Goal: Task Accomplishment & Management: Manage account settings

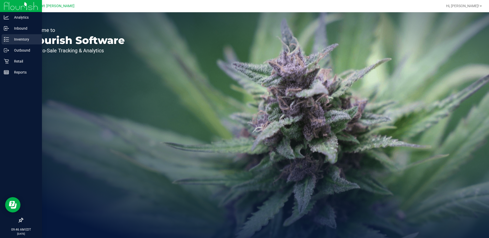
click at [20, 39] on p "Inventory" at bounding box center [24, 39] width 31 height 6
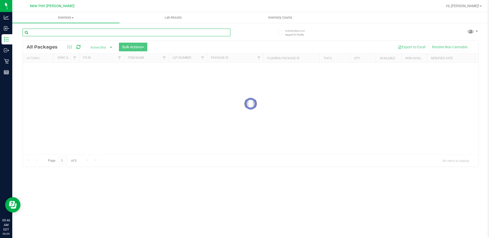
click at [43, 33] on input "text" at bounding box center [127, 33] width 208 height 8
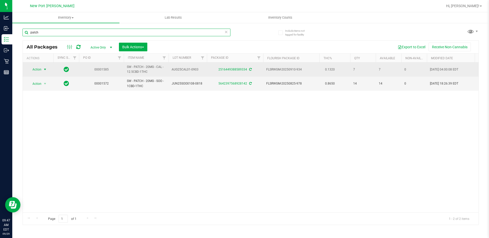
type input "patch"
click at [45, 69] on span "select" at bounding box center [45, 70] width 4 height 4
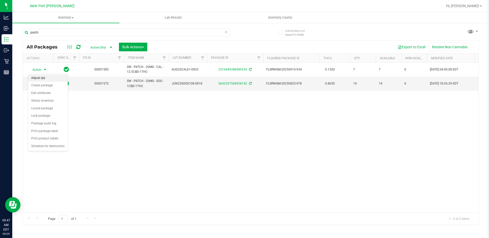
click at [40, 77] on li "Adjust qty" at bounding box center [48, 78] width 40 height 8
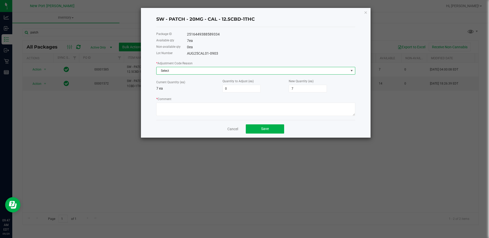
click at [351, 73] on span at bounding box center [352, 71] width 4 height 4
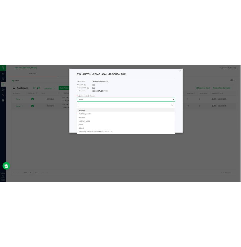
scroll to position [8, 199]
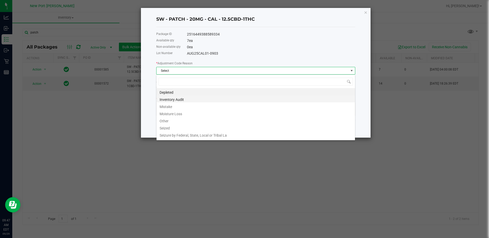
click at [178, 98] on li "Inventory Audit" at bounding box center [255, 98] width 198 height 7
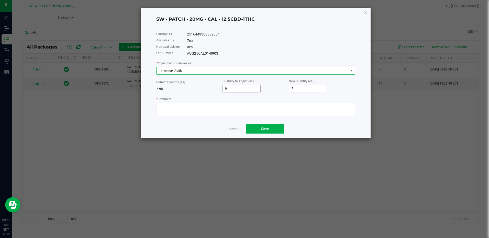
click at [232, 87] on input "0" at bounding box center [242, 88] width 38 height 7
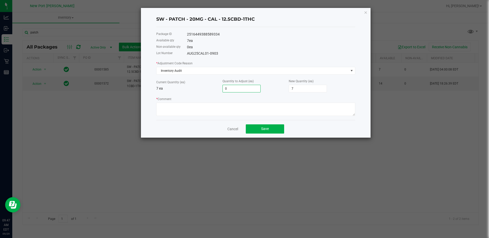
type input "1"
type input "8"
type input "1"
click at [230, 112] on textarea "* Comment" at bounding box center [255, 109] width 199 height 13
type textarea "F"
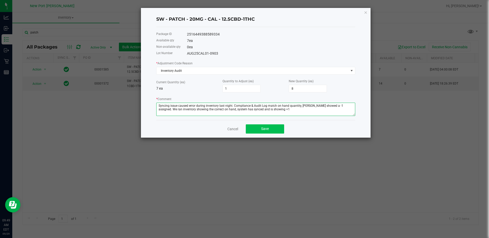
type textarea "Syncing issue caused error during inventory last night. Compliance & Audit Log …"
click at [261, 130] on span "Save" at bounding box center [265, 129] width 8 height 4
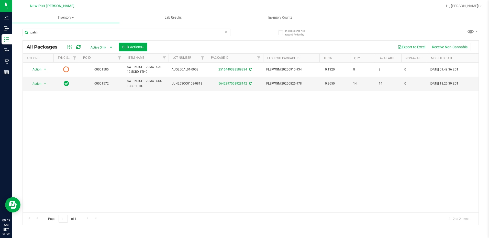
click at [78, 47] on icon at bounding box center [78, 46] width 4 height 5
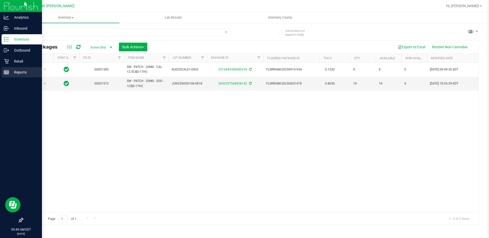
click at [23, 72] on p "Reports" at bounding box center [24, 72] width 31 height 6
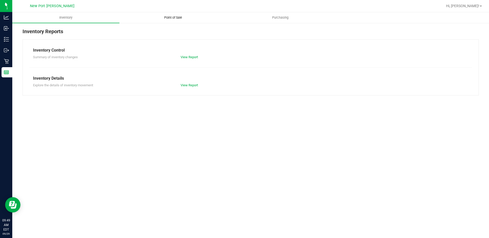
click at [174, 19] on span "Point of Sale" at bounding box center [173, 17] width 32 height 5
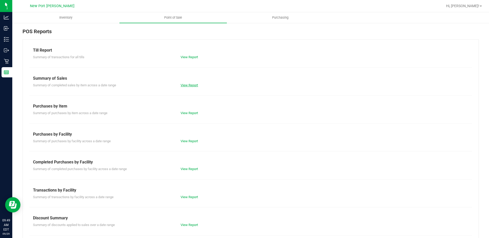
click at [188, 86] on link "View Report" at bounding box center [189, 85] width 17 height 4
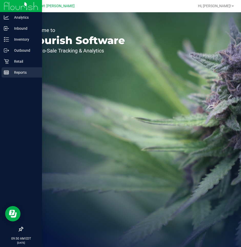
drag, startPoint x: 20, startPoint y: 72, endPoint x: 11, endPoint y: 68, distance: 10.2
click at [20, 72] on p "Reports" at bounding box center [24, 72] width 31 height 6
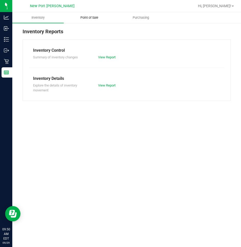
click at [90, 17] on span "Point of Sale" at bounding box center [89, 17] width 32 height 5
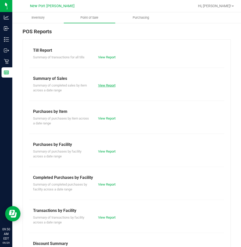
click at [107, 86] on link "View Report" at bounding box center [106, 85] width 17 height 4
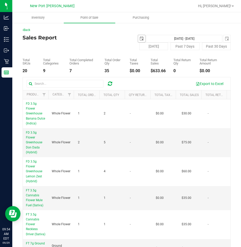
click at [138, 38] on span "select" at bounding box center [141, 38] width 7 height 7
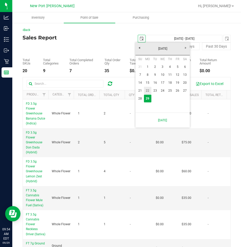
click at [146, 89] on link "22" at bounding box center [147, 91] width 7 height 8
type input "2025-09-22"
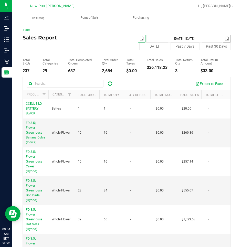
click at [224, 38] on span "select" at bounding box center [226, 39] width 4 height 4
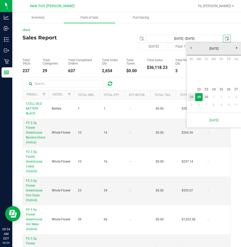
click at [192, 96] on link "28" at bounding box center [190, 97] width 7 height 8
type input "Sep 22, 2025 - Sep 28, 2025"
type input "2025-09-28"
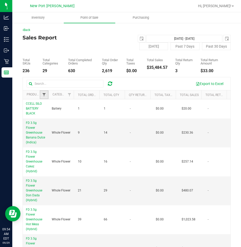
click at [42, 95] on span "Filter" at bounding box center [44, 95] width 4 height 4
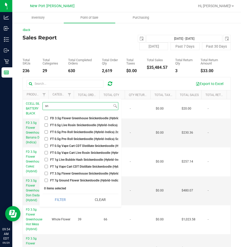
type input "s"
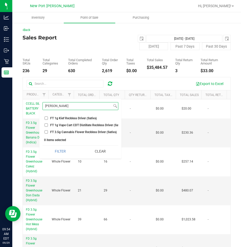
type input "reck"
click at [46, 131] on input "FT 3.5g Cannabis Flower Reckless Driver (Sativa)" at bounding box center [45, 131] width 3 height 3
click at [42, 145] on button "Filter" at bounding box center [60, 150] width 36 height 11
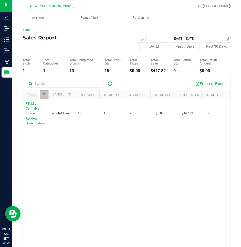
drag, startPoint x: 42, startPoint y: 93, endPoint x: 80, endPoint y: 145, distance: 64.2
click at [42, 93] on span "Filter" at bounding box center [44, 95] width 4 height 4
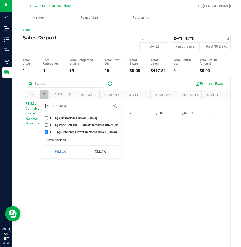
click at [47, 131] on input "FT 3.5g Cannabis Flower Reckless Driver (Sativa)" at bounding box center [45, 131] width 3 height 3
checkbox input "false"
click at [57, 106] on input "reck" at bounding box center [77, 105] width 69 height 7
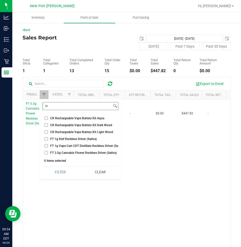
type input "r"
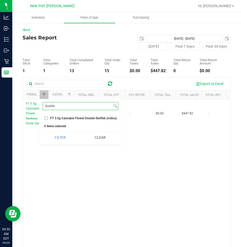
type input "double"
click at [46, 119] on input "FT 3.5g Cannabis Flower Double Stuffed (Indica)" at bounding box center [45, 117] width 3 height 3
checkbox input "true"
click at [42, 132] on button "Filter" at bounding box center [60, 137] width 36 height 11
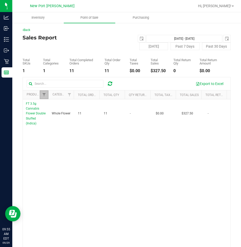
drag, startPoint x: 44, startPoint y: 95, endPoint x: 77, endPoint y: 183, distance: 93.7
click at [44, 95] on span "Filter" at bounding box center [44, 95] width 4 height 4
click at [104, 137] on button "Clear" at bounding box center [100, 137] width 36 height 11
click at [223, 40] on span "select" at bounding box center [226, 38] width 7 height 7
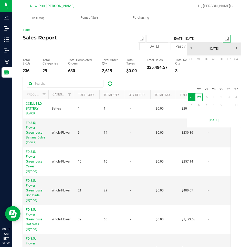
scroll to position [0, 13]
click at [234, 88] on link "27" at bounding box center [235, 89] width 7 height 8
type input "Sep 22, 2025 - Sep 27, 2025"
type input "2025-09-27"
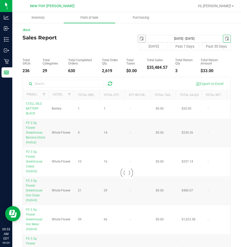
click at [139, 39] on span "select" at bounding box center [141, 39] width 4 height 4
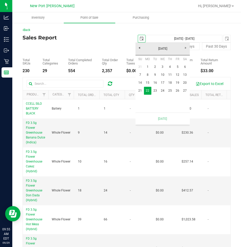
scroll to position [0, 13]
click at [186, 90] on link "27" at bounding box center [184, 91] width 7 height 8
type input "Sep 27, 2025 - Sep 27, 2025"
type input "2025-09-27"
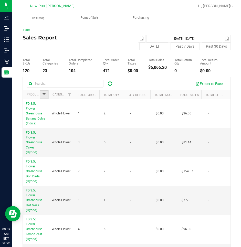
click at [43, 96] on span "Filter" at bounding box center [44, 95] width 4 height 4
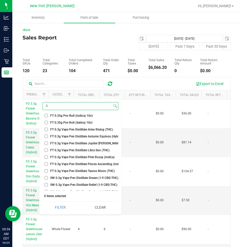
scroll to position [205, 0]
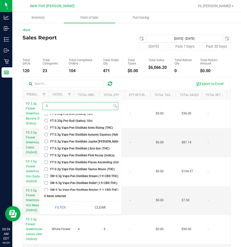
type input ".3"
click at [46, 128] on input "FT 0.3g Vape Pen Distillate Aries Rising (THC)" at bounding box center [45, 127] width 3 height 3
checkbox input "true"
click at [46, 134] on input "FT 0.3g Vape Pen Distillate Autumn Equinox (Hybrid)" at bounding box center [45, 134] width 3 height 3
checkbox input "true"
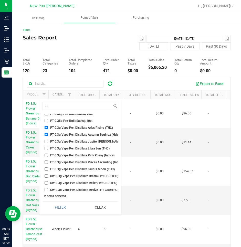
click at [47, 142] on input "FT 0.3g Vape Pen Distillate Jupiter Leo (Sativa)" at bounding box center [45, 141] width 3 height 3
checkbox input "true"
click at [46, 149] on input "FT 0.3g Vape Pen Distillate Libra Sun (THC)" at bounding box center [45, 148] width 3 height 3
checkbox input "true"
click at [47, 162] on input "FT 0.3g Vape Pen Distillate Pisces Ascending (Indica)" at bounding box center [45, 161] width 3 height 3
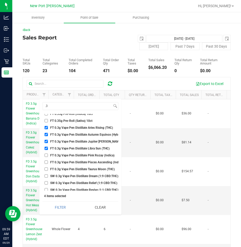
checkbox input "true"
click at [46, 169] on input "FT 0.3g Vape Pen Distillate Taurus Moon (THC)" at bounding box center [45, 168] width 3 height 3
checkbox input "true"
click at [46, 177] on input "SW 0.3g Vape Pen Distillate Dream (1:9 CBD:THC)" at bounding box center [45, 175] width 3 height 3
checkbox input "true"
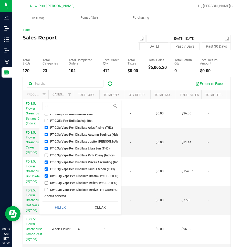
click at [46, 183] on input "SW 0.3g Vape Pen Distillate Relief (1:9 CBD:THC)" at bounding box center [45, 182] width 3 height 3
checkbox input "true"
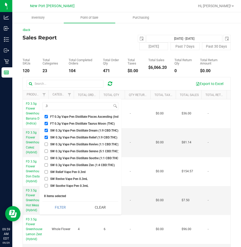
scroll to position [256, 0]
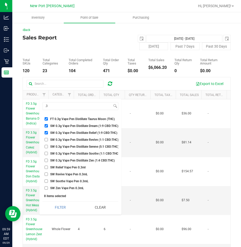
click at [46, 138] on input "SW 0.3g Vape Pen Distillate Revive (1:1 CBD:THC)" at bounding box center [45, 139] width 3 height 3
checkbox input "true"
click at [46, 145] on input "SW 0.3g Vape Pen Distillate Serene (5:1 CBD:THC)" at bounding box center [45, 146] width 3 height 3
click at [47, 145] on input "SW 0.3g Vape Pen Distillate Serene (5:1 CBD:THC)" at bounding box center [45, 146] width 3 height 3
checkbox input "false"
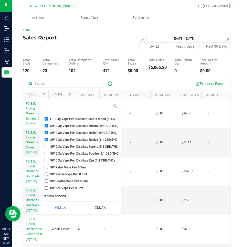
click at [45, 153] on input "SW 0.3g Vape Pen Distillate Soothe (1:1 CBD:THC)" at bounding box center [45, 153] width 3 height 3
checkbox input "true"
click at [47, 159] on input "SW 0.3g Vape Pen Distillate Zen (1:4 CBD:THC)" at bounding box center [45, 160] width 3 height 3
checkbox input "true"
click at [64, 108] on input ".3" at bounding box center [77, 105] width 69 height 7
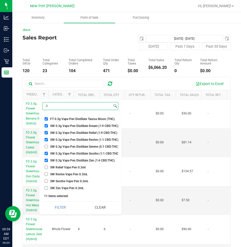
type input "."
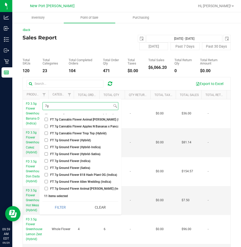
scroll to position [5, 0]
type input "7g"
click at [46, 140] on input "FT 7g Ground Flower (Hybrid)" at bounding box center [45, 140] width 3 height 3
checkbox input "true"
click at [46, 147] on input "FT 7g Ground Flower (Hybrid-Indica)" at bounding box center [45, 146] width 3 height 3
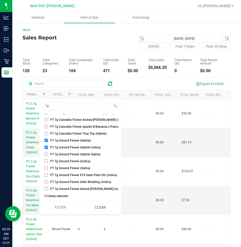
click at [47, 147] on input "FT 7g Ground Flower (Hybrid-Indica)" at bounding box center [45, 146] width 3 height 3
checkbox input "false"
click at [47, 160] on input "FT 7g Ground Flower (Indica)" at bounding box center [45, 160] width 3 height 3
checkbox input "true"
click at [46, 167] on input "FT 7g Ground Flower (Sativa)" at bounding box center [45, 167] width 3 height 3
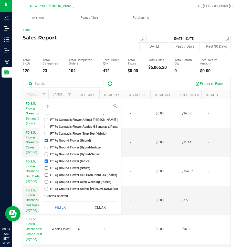
checkbox input "true"
click at [46, 154] on input "FT 7g Ground Flower (Hybrid-Sativa)" at bounding box center [45, 153] width 3 height 3
checkbox input "true"
click at [47, 147] on input "FT 7g Ground Flower (Hybrid-Indica)" at bounding box center [45, 146] width 3 height 3
checkbox input "true"
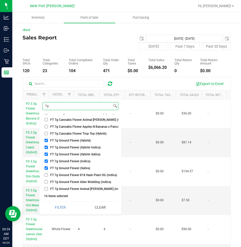
click at [55, 106] on input "7g" at bounding box center [77, 105] width 69 height 7
type input "7"
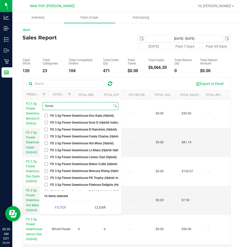
scroll to position [70, 0]
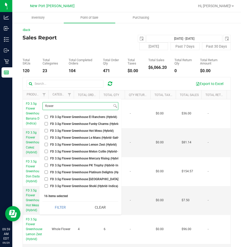
type input "flower"
click at [46, 166] on input "FD 3.5g Flower Greenhouse PK Trophy (Hybrid-Indica)" at bounding box center [45, 164] width 3 height 3
checkbox input "true"
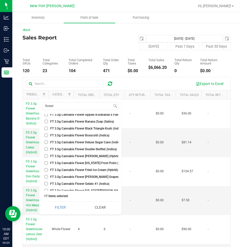
scroll to position [249, 0]
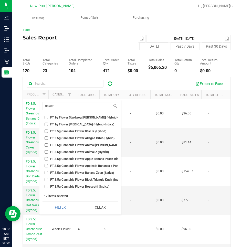
click at [47, 130] on input "FT 3.5g Cannabis Flower 007UP (Hybrid)" at bounding box center [45, 130] width 3 height 3
checkbox input "true"
click at [46, 138] on input "FT 3.5g Cannabis Flower Alleged Orbit (Hybrid)" at bounding box center [45, 137] width 3 height 3
checkbox input "true"
click at [45, 145] on input "FT 3.5g Cannabis Flower Animal Larry (Indica)" at bounding box center [45, 144] width 3 height 3
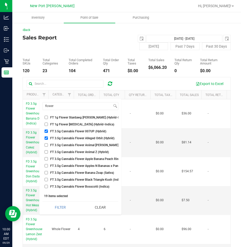
checkbox input "true"
click at [45, 159] on input "FT 3.5g Cannabis Flower Apple Banana Peach Ringz (Hybrid)" at bounding box center [45, 158] width 3 height 3
checkbox input "true"
click at [47, 165] on input "FT 3.5g Cannabis Flower Apples N Bananas x Pancakes Jealousy (Hybrid)" at bounding box center [45, 165] width 3 height 3
checkbox input "true"
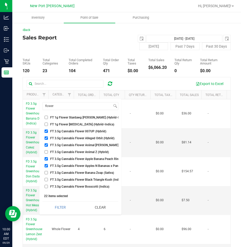
click at [46, 178] on input "FT 3.5g Cannabis Flower Black Triangle Kush (Indica)" at bounding box center [45, 179] width 3 height 3
checkbox input "true"
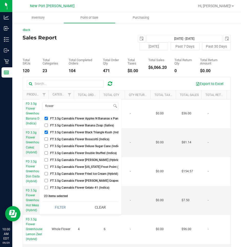
scroll to position [300, 0]
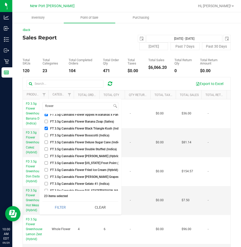
click at [46, 135] on input "FT 3.5g Cannabis Flower Bosscotti (Indica)" at bounding box center [45, 134] width 3 height 3
checkbox input "true"
click at [45, 143] on input "FT 3.5g Cannabis Flower Deluxe Sugar Cane (Indica)" at bounding box center [45, 141] width 3 height 3
checkbox input "true"
click at [45, 149] on input "FT 3.5g Cannabis Flower Double Stuffed (Indica)" at bounding box center [45, 148] width 3 height 3
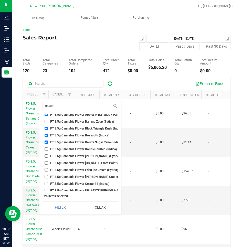
checkbox input "true"
click at [45, 156] on input "FT 3.5g Cannabis Flower Dulce De Fresa (Hybrid)" at bounding box center [45, 155] width 3 height 3
checkbox input "true"
click at [46, 163] on input "FT 3.5g Cannabis Flower Florida Frost Point (Hybrid)" at bounding box center [45, 162] width 3 height 3
checkbox input "true"
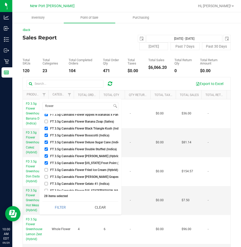
click at [46, 170] on input "FT 3.5g Cannabis Flower Fried Ice Cream (Hybrid)" at bounding box center [45, 169] width 3 height 3
checkbox input "true"
click at [46, 177] on input "FT 3.5g Cannabis Flower Gaspar's Grapes (Hybrid)" at bounding box center [45, 176] width 3 height 3
checkbox input "true"
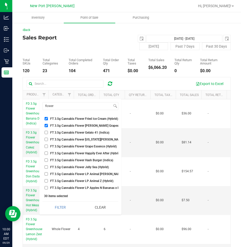
click at [46, 139] on input "FT 3.5g Cannabis Flower Georgia Runtz (Hybrid)" at bounding box center [45, 139] width 3 height 3
checkbox input "true"
click at [46, 147] on input "FT 3.5g Cannabis Flower Grape Essence (Hybrid)" at bounding box center [45, 145] width 3 height 3
checkbox input "true"
click at [46, 159] on input "FT 3.5g Cannabis Flower Hash Burger (Indica)" at bounding box center [45, 159] width 3 height 3
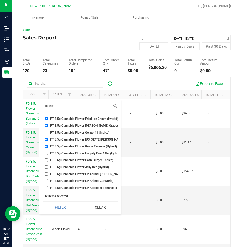
checkbox input "true"
click at [46, 166] on input "FT 3.5g Cannabis Flower Jelly Sea (Hybrid)" at bounding box center [45, 166] width 3 height 3
checkbox input "true"
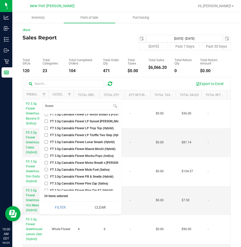
scroll to position [454, 0]
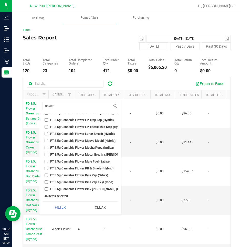
click at [47, 134] on input "FT 3.5g Cannabis Flower Lunar Smash (Hybrid)" at bounding box center [45, 133] width 3 height 3
checkbox input "true"
click at [45, 154] on input "FT 3.5g Cannabis Flower Motor Breath x Mike Larry (Hybrid)" at bounding box center [45, 154] width 3 height 3
checkbox input "true"
click at [46, 161] on input "FT 3.5g Cannabis Flower Mule Fuel (Sativa)" at bounding box center [45, 161] width 3 height 3
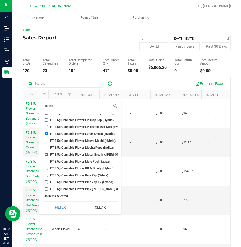
checkbox input "true"
click at [46, 169] on input "FT 3.5g Cannabis Flower PB & Smelly (Hybrid)" at bounding box center [45, 167] width 3 height 3
checkbox input "true"
click at [46, 175] on input "FT 3.5g Cannabis Flower Pine Zap (Sativa)" at bounding box center [45, 174] width 3 height 3
checkbox input "true"
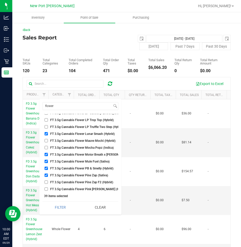
click at [46, 182] on input "FT 3.5g Cannabis Flower Pine Zap F2 (Hybrid)" at bounding box center [45, 181] width 3 height 3
checkbox input "true"
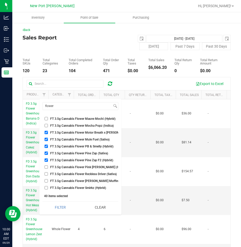
scroll to position [505, 0]
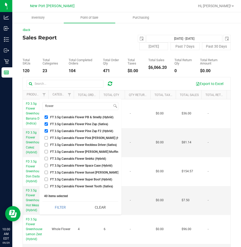
click at [46, 145] on input "FT 3.5g Cannabis Flower Reckless Driver (Sativa)" at bounding box center [45, 144] width 3 height 3
checkbox input "true"
click at [46, 152] on input "FT 3.5g Cannabis Flower Runtz Muffin (Indica)" at bounding box center [45, 151] width 3 height 3
checkbox input "true"
click at [46, 166] on input "FT 3.5g Cannabis Flower Space Case (Hybrid)" at bounding box center [45, 165] width 3 height 3
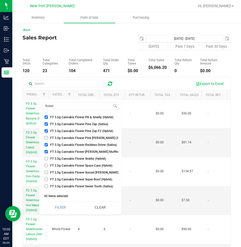
checkbox input "true"
click at [46, 173] on input "FT 3.5g Cannabis Flower Sunset Runtz (Hybrid-Indica)" at bounding box center [45, 172] width 3 height 3
checkbox input "true"
click at [46, 179] on input "FT 3.5g Cannabis Flower Super Boof (Hybrid)" at bounding box center [45, 178] width 3 height 3
checkbox input "true"
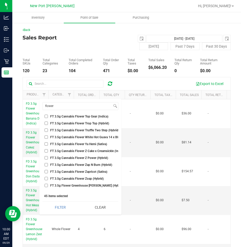
scroll to position [556, 0]
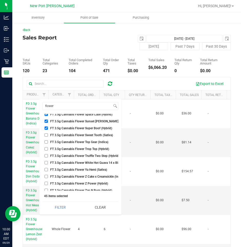
click at [46, 143] on input "FT 3.5g Cannabis Flower Top Gear (Indica)" at bounding box center [45, 141] width 3 height 3
checkbox input "true"
click at [46, 149] on input "FT 3.5g Cannabis Flower Trop Top (Hybrid)" at bounding box center [45, 148] width 3 height 3
checkbox input "true"
click at [46, 155] on input "FT 3.5g Cannabis Flower Truffle Two Step (Hybrid)" at bounding box center [45, 155] width 3 height 3
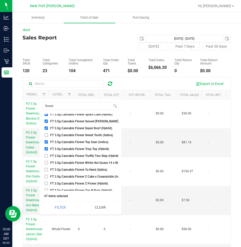
checkbox input "true"
click at [46, 162] on input "FT 3.5g Cannabis Flower White Hot Guava 14 x Black Velvet (Hybrid)" at bounding box center [45, 162] width 3 height 3
checkbox input "true"
click at [46, 177] on input "FT 3.5g Cannabis Flower Z Cake x Creamsickle (Indica)" at bounding box center [45, 176] width 3 height 3
checkbox input "true"
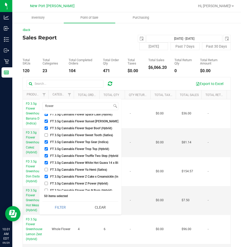
click at [46, 183] on input "FT 3.5g Cannabis Flower Z Power (Hybrid)" at bounding box center [45, 183] width 3 height 3
checkbox input "true"
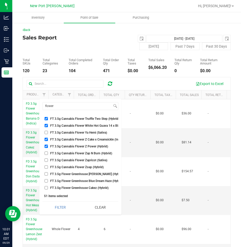
scroll to position [607, 0]
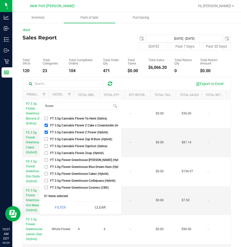
click at [46, 153] on input "FT 3.5g Cannabis Flower Zoap (Hybrid)" at bounding box center [45, 152] width 3 height 3
checkbox input "true"
click at [64, 106] on input "flower" at bounding box center [77, 105] width 69 height 7
type input "f"
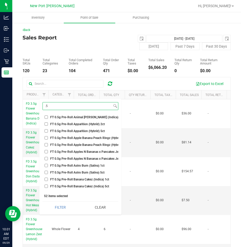
scroll to position [643, 0]
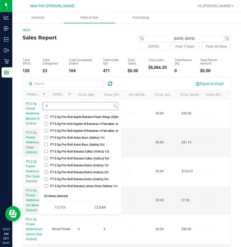
type input ".5"
click at [46, 151] on input "FT 0.5g Pre-Roll Banana Cakez (Indica) 1ct" at bounding box center [45, 151] width 3 height 3
checkbox input "true"
click at [46, 165] on input "FT 0.5g Pre-Roll Banana Dulce (Indica) 1ct" at bounding box center [45, 164] width 3 height 3
checkbox input "true"
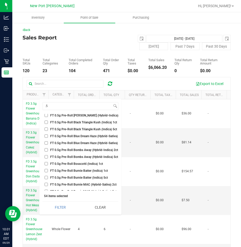
scroll to position [822, 0]
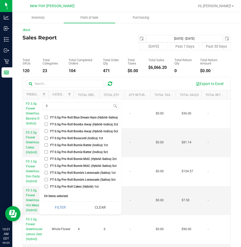
click at [46, 138] on input "FT 0.5g Pre-Roll Bosscotti (Indica) 1ct" at bounding box center [45, 137] width 3 height 3
checkbox input "true"
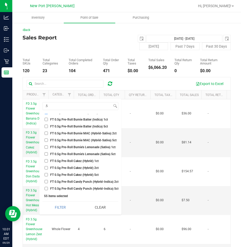
scroll to position [873, 0]
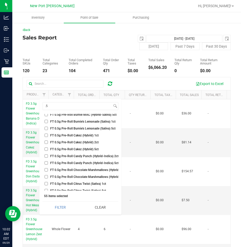
click at [46, 135] on input "FT 0.5g Pre-Roll Cakez (Hybrid) 1ct" at bounding box center [45, 134] width 3 height 3
checkbox input "true"
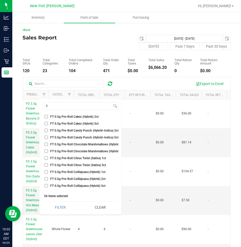
scroll to position [925, 0]
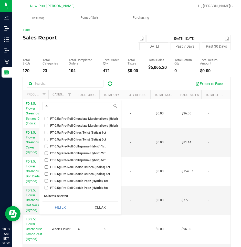
click at [47, 146] on input "FT 0.5g Pre-Roll Colliejuana (Hybrid) 1ct" at bounding box center [45, 145] width 3 height 3
checkbox input "true"
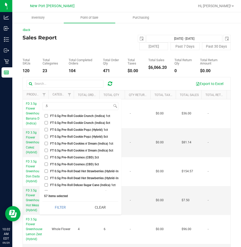
scroll to position [950, 0]
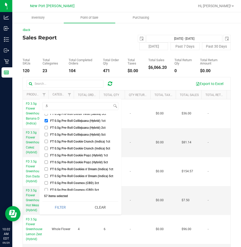
click at [46, 141] on input "FT 0.5g Pre-Roll Cookie Crunch (Indica) 1ct" at bounding box center [45, 141] width 3 height 3
checkbox input "true"
click at [47, 154] on input "FT 0.5g Pre-Roll Cookie Popz (Hybrid) 1ct" at bounding box center [45, 154] width 3 height 3
checkbox input "true"
click at [46, 169] on input "FT 0.5g Pre-Roll Cookies n' Dream (Indica) 1ct" at bounding box center [45, 168] width 3 height 3
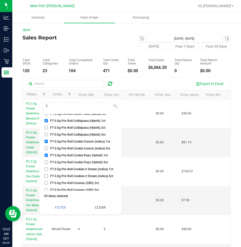
checkbox input "true"
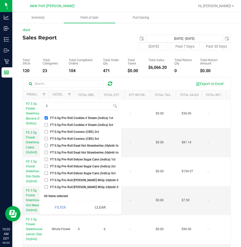
click at [46, 159] on input "FT 0.5g Pre-Roll Deluxe Sugar Cane (Indica) 1ct" at bounding box center [45, 159] width 3 height 3
checkbox input "true"
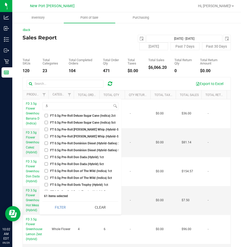
scroll to position [1052, 0]
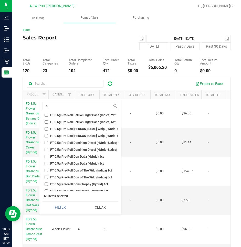
click at [46, 156] on input "FT 0.5g Pre-Roll Don Dada (Hybrid) 1ct" at bounding box center [45, 156] width 3 height 3
checkbox input "true"
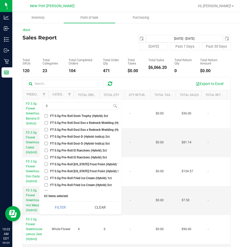
scroll to position [1129, 0]
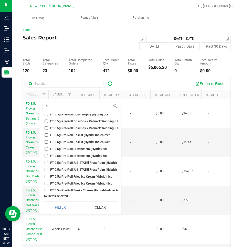
click at [47, 162] on input "FT 0.5g Pre-Roll Florida Frost Point (Hybrid) 1ct" at bounding box center [45, 162] width 3 height 3
checkbox input "true"
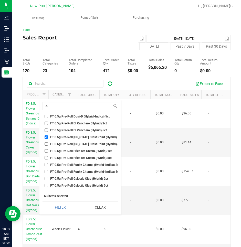
click at [46, 151] on input "FT 0.5g Pre-Roll Fried Ice Cream (Hybrid) 1ct" at bounding box center [45, 150] width 3 height 3
checkbox input "true"
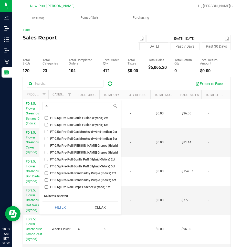
scroll to position [1231, 0]
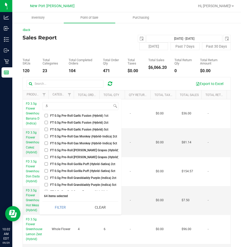
click at [47, 150] on input "FT 0.5g Pre-Roll Gaspar's Grapes (Hybrid) 1ct" at bounding box center [45, 149] width 3 height 3
checkbox input "true"
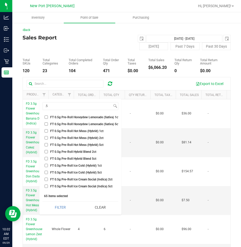
scroll to position [1334, 0]
click at [46, 130] on input "FT 0.5g Pre-Roll Hot Mess (Hybrid) 1ct" at bounding box center [45, 130] width 3 height 3
checkbox input "true"
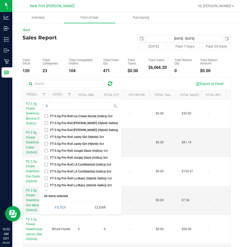
scroll to position [1410, 0]
click at [45, 170] on input "FT 0.5g Pre-Roll Le Mans (Hybrid-Sativa) 1ct" at bounding box center [45, 171] width 3 height 3
checkbox input "true"
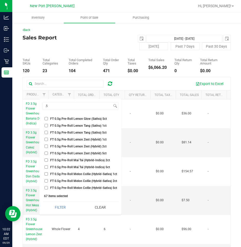
scroll to position [1487, 0]
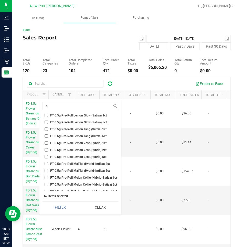
click at [45, 144] on input "FT 0.5g Pre-Roll Lemon Zest (Hybrid) 1ct" at bounding box center [45, 142] width 3 height 3
checkbox input "true"
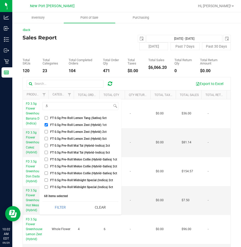
scroll to position [1513, 0]
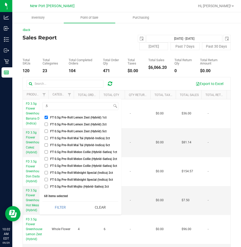
click at [46, 152] on input "FT 0.5g Pre-Roll Melon Collie (Hybrid-Sativa) 1ct" at bounding box center [45, 151] width 3 height 3
checkbox input "true"
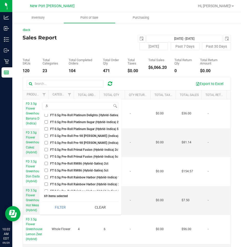
scroll to position [1768, 0]
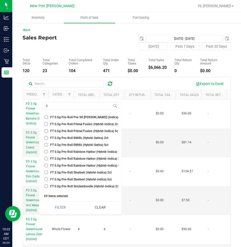
click at [45, 151] on input "FT 0.5g Pre-Roll Rainbow Harbor (Hybrid-Indica) 1ct" at bounding box center [45, 151] width 3 height 3
checkbox input "true"
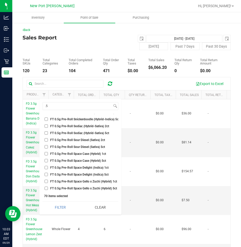
scroll to position [1871, 0]
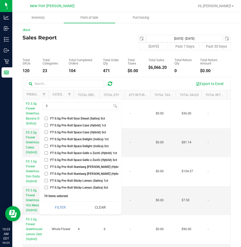
click at [46, 124] on input "FT 0.5g Pre-Roll Space Case (Hybrid) 1ct" at bounding box center [45, 124] width 3 height 3
checkbox input "true"
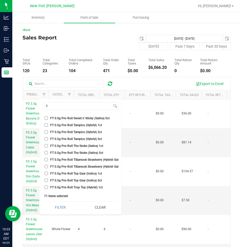
scroll to position [2050, 0]
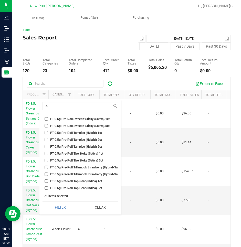
click at [45, 153] on input "FT 0.5g Pre-Roll The Stoke (Sativa) 1ct" at bounding box center [45, 153] width 3 height 3
checkbox input "true"
click at [42, 201] on button "Filter" at bounding box center [60, 206] width 36 height 11
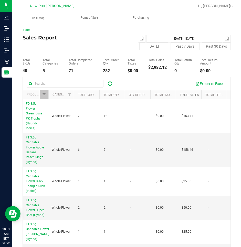
click at [184, 95] on link "Total Sales" at bounding box center [188, 95] width 19 height 4
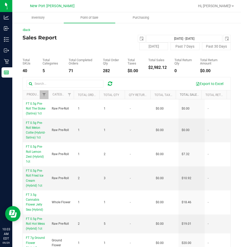
click at [184, 95] on link "Total Sales" at bounding box center [191, 95] width 25 height 4
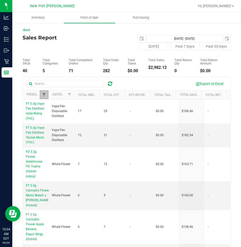
click at [44, 96] on span "Filter" at bounding box center [44, 95] width 4 height 4
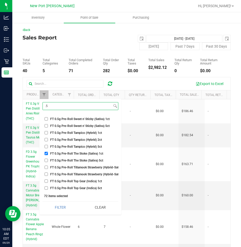
type input "."
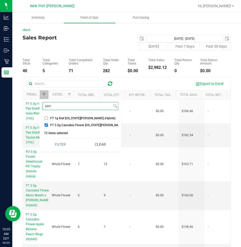
scroll to position [0, 0]
click at [75, 130] on div "geor Select All BDS Black Terp Pen CCELL SILO BATTERY BLACK CR 0.35g Pre-Roll I…" at bounding box center [80, 125] width 82 height 52
click at [78, 134] on div "72 items selected" at bounding box center [80, 133] width 73 height 4
click at [60, 105] on input "geor" at bounding box center [77, 105] width 69 height 7
type input "g"
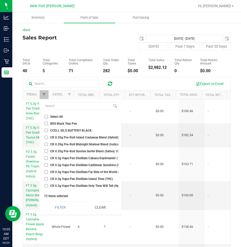
click at [91, 120] on ul "Select All BDS Black Terp Pen CCELL SILO BATTERY BLACK CR 0.35g Pre-Roll Island…" at bounding box center [80, 152] width 76 height 77
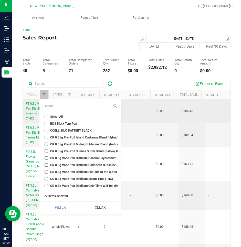
click at [141, 113] on td "-" at bounding box center [140, 111] width 26 height 24
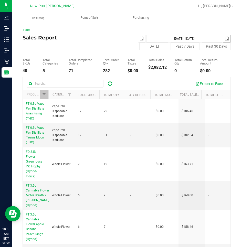
click at [224, 39] on span "select" at bounding box center [226, 39] width 4 height 4
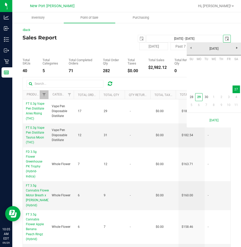
scroll to position [0, 13]
click at [192, 98] on link "28" at bounding box center [190, 97] width 7 height 8
type input "Sep 27, 2025 - Sep 28, 2025"
type input "2025-09-28"
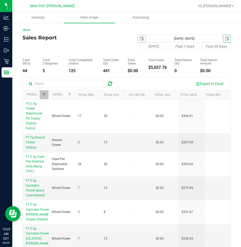
click at [139, 39] on span "select" at bounding box center [141, 39] width 4 height 4
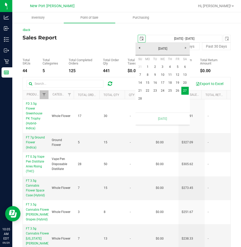
scroll to position [0, 13]
click at [138, 97] on link "28" at bounding box center [139, 99] width 7 height 8
type input "Sep 28, 2025 - Sep 28, 2025"
type input "2025-09-28"
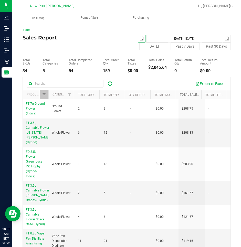
click at [180, 94] on link "Total Sales" at bounding box center [191, 95] width 25 height 4
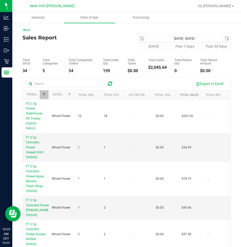
click at [180, 94] on link "Total Sales" at bounding box center [188, 95] width 19 height 4
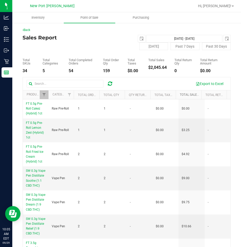
click at [180, 94] on link "Total Sales" at bounding box center [191, 95] width 25 height 4
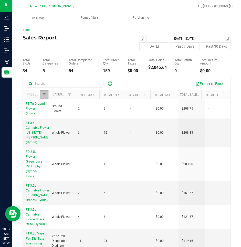
drag, startPoint x: 43, startPoint y: 96, endPoint x: 52, endPoint y: 175, distance: 79.2
click at [43, 96] on span "Filter" at bounding box center [44, 95] width 4 height 4
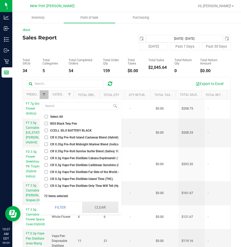
click at [104, 206] on button "Clear" at bounding box center [100, 206] width 36 height 11
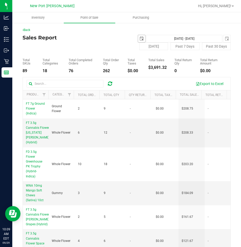
click at [140, 39] on span "select" at bounding box center [141, 39] width 4 height 4
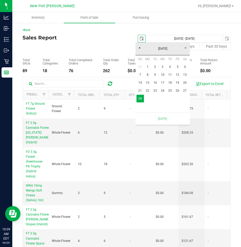
scroll to position [0, 13]
click at [146, 92] on link "22" at bounding box center [147, 91] width 7 height 8
type input "Sep 22, 2025 - Sep 28, 2025"
type input "2025-09-22"
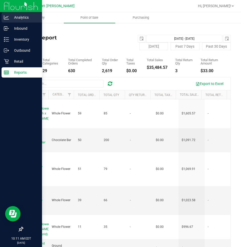
click at [19, 17] on p "Analytics" at bounding box center [24, 17] width 31 height 6
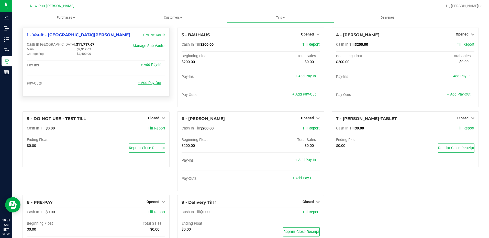
click at [148, 83] on link "+ Add Pay-Out" at bounding box center [150, 83] width 24 height 4
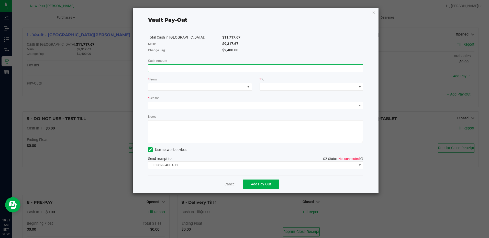
click at [225, 67] on input at bounding box center [255, 68] width 215 height 7
type input "$9,317.67"
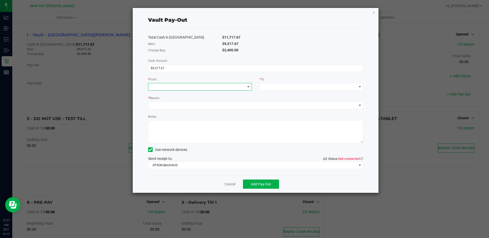
click at [213, 86] on span at bounding box center [196, 86] width 97 height 7
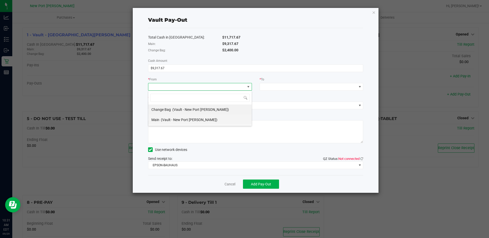
click at [182, 119] on span "(Vault - New Port Richey WC)" at bounding box center [189, 120] width 57 height 4
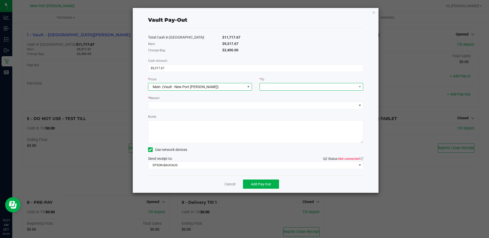
click at [310, 86] on span at bounding box center [308, 86] width 97 height 7
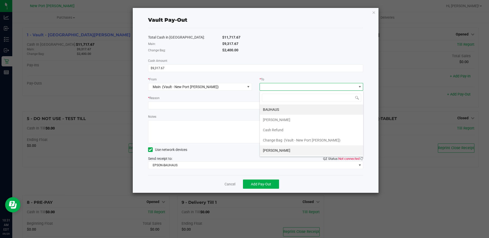
scroll to position [20, 0]
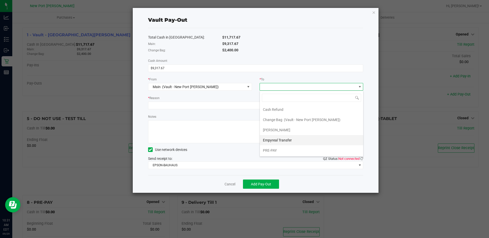
click at [289, 140] on span "Empyreal Transfer" at bounding box center [277, 140] width 29 height 4
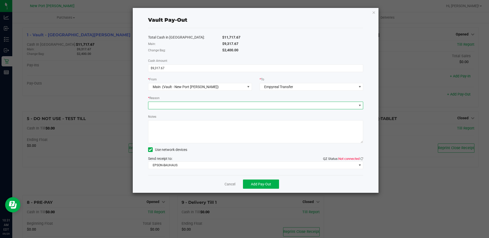
click at [185, 106] on span at bounding box center [252, 105] width 208 height 7
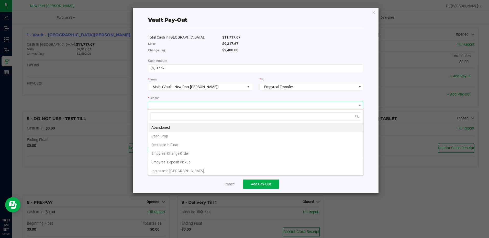
scroll to position [8, 215]
click at [182, 163] on li "Empyreal Deposit Pickup" at bounding box center [255, 162] width 215 height 9
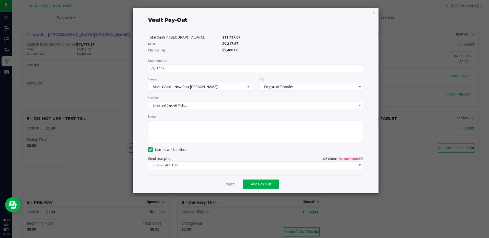
click at [182, 133] on textarea "Notes" at bounding box center [255, 131] width 215 height 23
type textarea "SL"
click at [359, 165] on span at bounding box center [360, 165] width 4 height 4
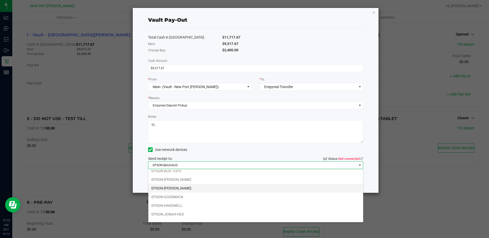
scroll to position [18, 0]
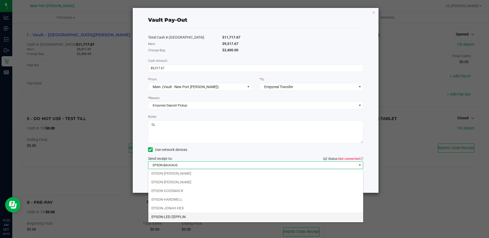
click at [170, 217] on li "EPSON-LED-ZEPPLIN" at bounding box center [255, 217] width 215 height 9
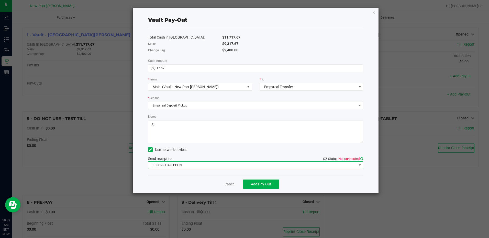
click at [363, 158] on icon at bounding box center [361, 158] width 3 height 3
click at [261, 183] on span "Add Pay-Out" at bounding box center [261, 184] width 20 height 4
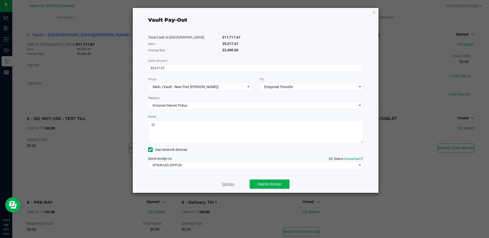
click at [228, 184] on link "Dismiss" at bounding box center [228, 184] width 12 height 5
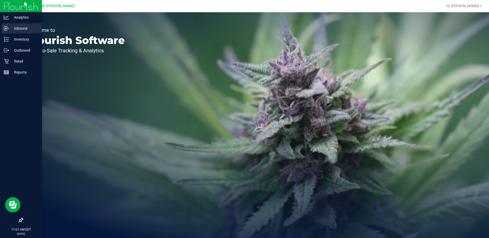
click at [18, 26] on p "Inbound" at bounding box center [24, 28] width 31 height 6
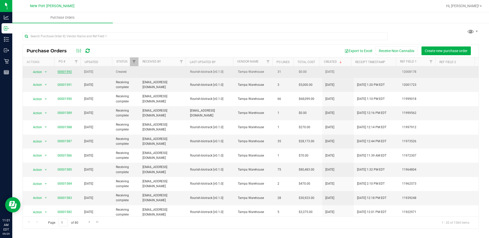
click at [61, 72] on link "00001592" at bounding box center [65, 72] width 14 height 4
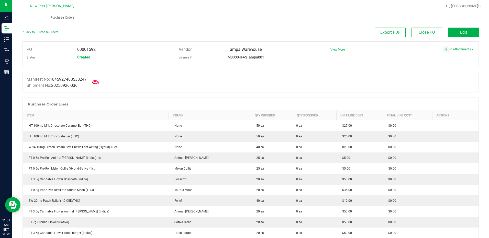
click at [99, 82] on icon at bounding box center [95, 82] width 7 height 7
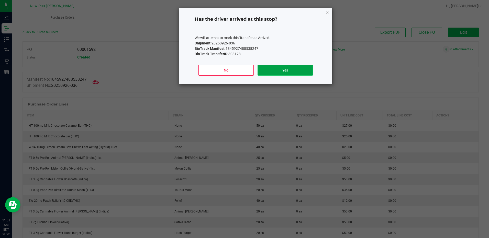
click at [282, 72] on button "Yes" at bounding box center [284, 70] width 55 height 11
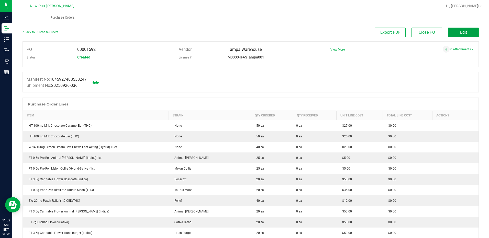
click at [461, 31] on span "Edit" at bounding box center [463, 32] width 7 height 5
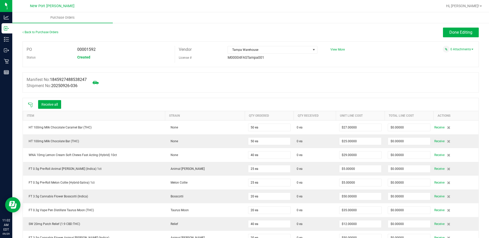
click at [30, 104] on icon at bounding box center [30, 105] width 5 height 5
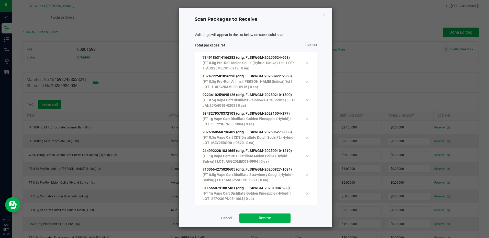
scroll to position [494, 0]
click at [268, 218] on span "Receive" at bounding box center [265, 218] width 12 height 4
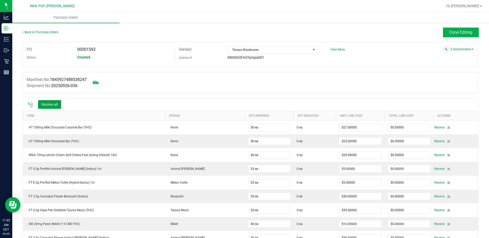
click at [49, 103] on button "Receive all" at bounding box center [49, 104] width 23 height 9
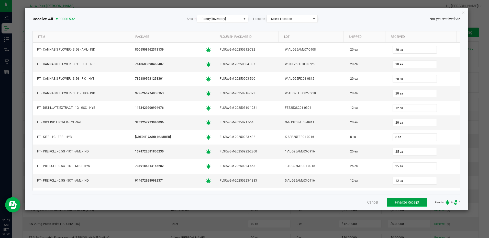
click at [399, 201] on span "Finalize Receipt" at bounding box center [407, 202] width 25 height 4
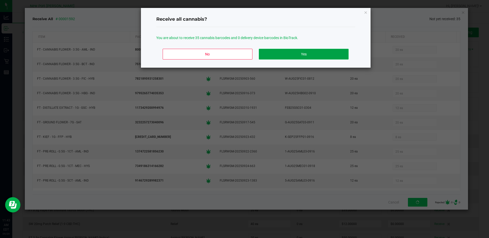
click at [297, 56] on button "Yes" at bounding box center [303, 54] width 89 height 11
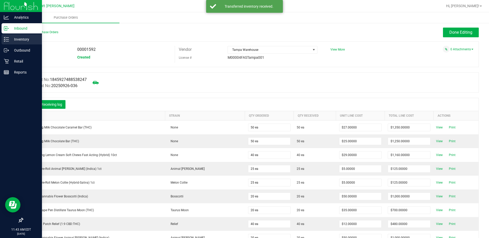
click at [19, 39] on p "Inventory" at bounding box center [24, 39] width 31 height 6
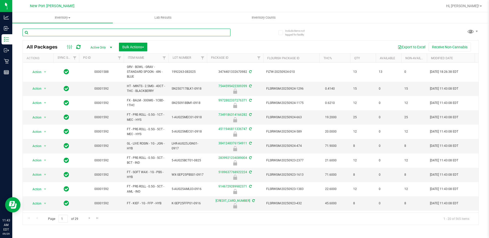
click at [65, 32] on input "text" at bounding box center [127, 33] width 208 height 8
type input "7089051977955030"
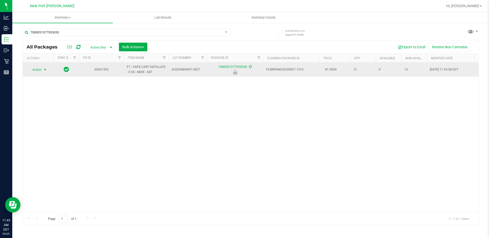
click at [45, 70] on span "select" at bounding box center [45, 70] width 4 height 4
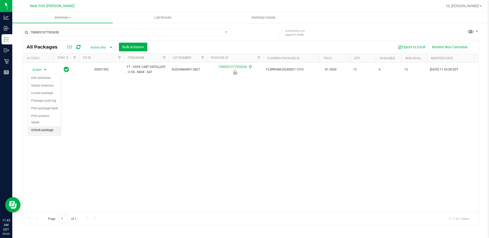
click at [37, 127] on li "Unlock package" at bounding box center [44, 131] width 33 height 8
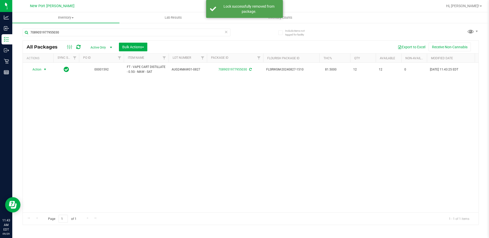
click at [44, 70] on span "select" at bounding box center [45, 70] width 4 height 4
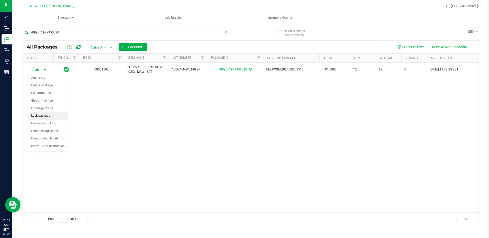
click at [44, 115] on li "Lock package" at bounding box center [48, 116] width 40 height 8
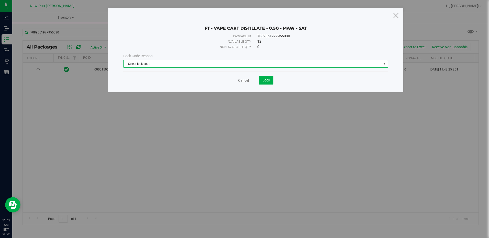
click at [383, 63] on span "select" at bounding box center [384, 64] width 4 height 4
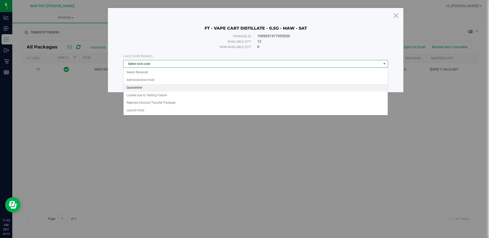
click at [136, 87] on li "Quarantine" at bounding box center [255, 88] width 264 height 8
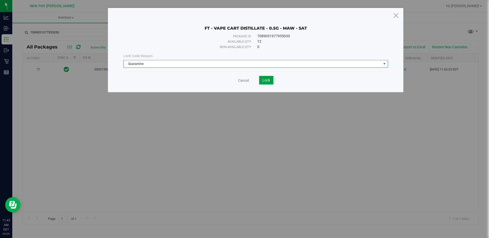
click at [268, 81] on span "Lock" at bounding box center [266, 80] width 8 height 4
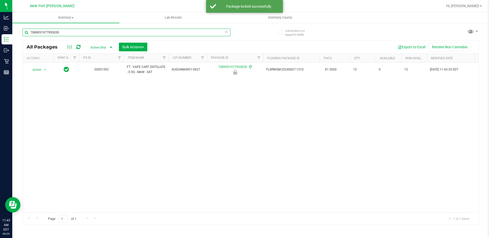
click at [68, 32] on input "7089051977955030" at bounding box center [127, 33] width 208 height 8
type input "7"
type input "5668768865162852"
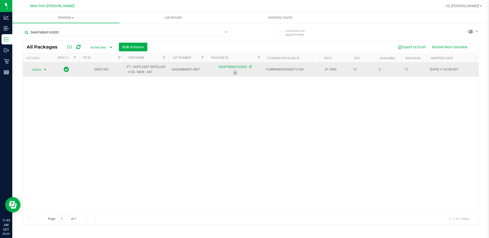
click at [45, 70] on span "select" at bounding box center [45, 70] width 4 height 4
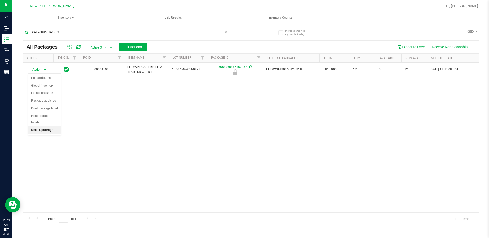
click at [43, 127] on li "Unlock package" at bounding box center [44, 131] width 33 height 8
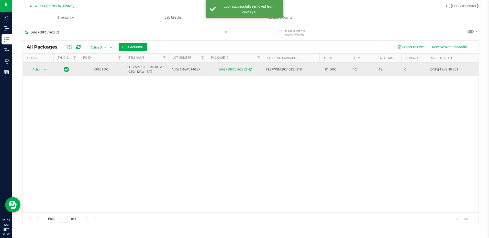
click at [46, 69] on span "select" at bounding box center [45, 70] width 4 height 4
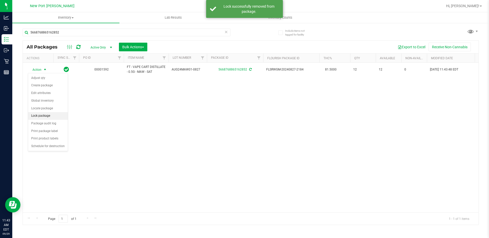
click at [39, 116] on li "Lock package" at bounding box center [48, 116] width 40 height 8
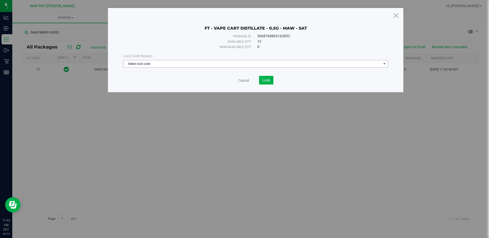
click at [382, 63] on span "select" at bounding box center [384, 63] width 6 height 7
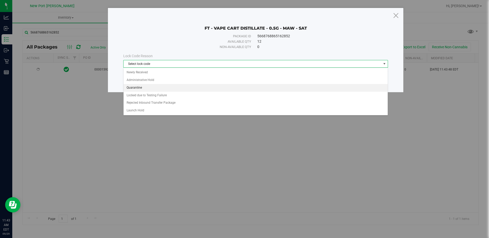
click at [131, 88] on li "Quarantine" at bounding box center [255, 88] width 264 height 8
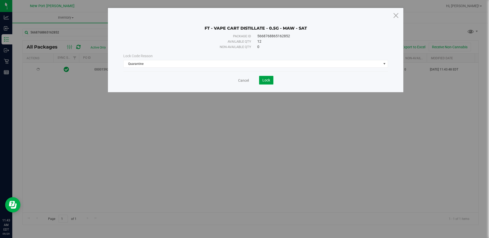
click at [273, 79] on button "Lock" at bounding box center [266, 80] width 14 height 9
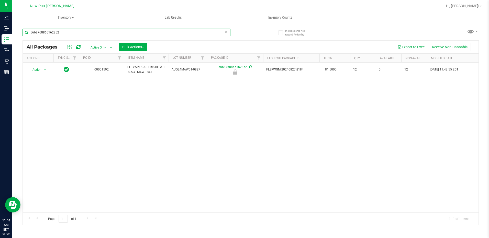
click at [66, 32] on input "5668768865162852" at bounding box center [127, 33] width 208 height 8
type input "5"
type input "9343279578372103"
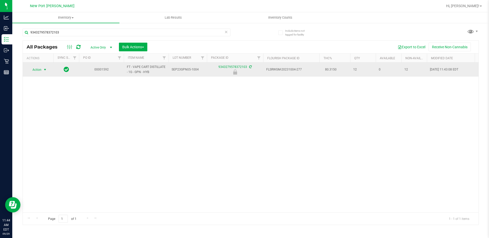
drag, startPoint x: 44, startPoint y: 70, endPoint x: 43, endPoint y: 72, distance: 2.7
click at [44, 70] on span "select" at bounding box center [45, 70] width 4 height 4
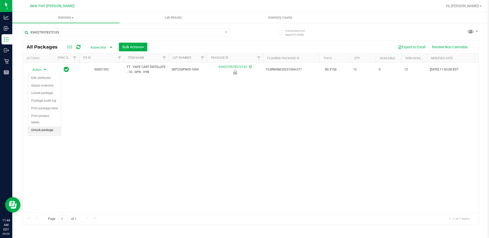
click at [35, 127] on li "Unlock package" at bounding box center [44, 131] width 33 height 8
click at [45, 70] on span "select" at bounding box center [45, 70] width 4 height 4
click at [42, 115] on li "Lock package" at bounding box center [48, 116] width 40 height 8
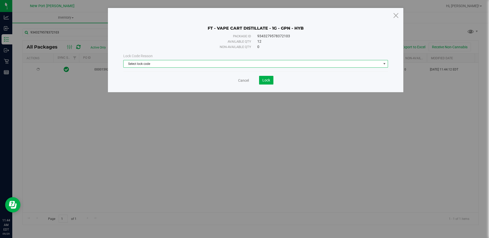
click at [383, 63] on span "select" at bounding box center [384, 64] width 4 height 4
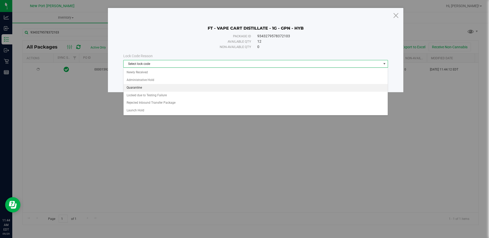
click at [136, 88] on li "Quarantine" at bounding box center [255, 88] width 264 height 8
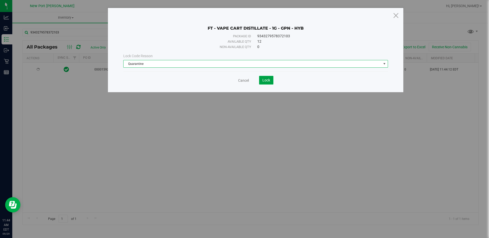
click at [265, 80] on span "Lock" at bounding box center [266, 80] width 8 height 4
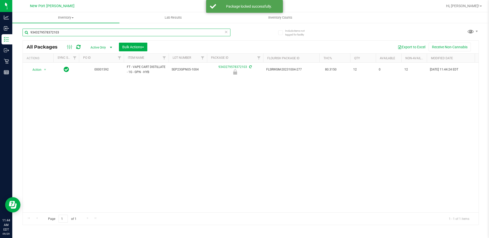
click at [94, 31] on input "9343279578372103" at bounding box center [127, 33] width 208 height 8
type input "9"
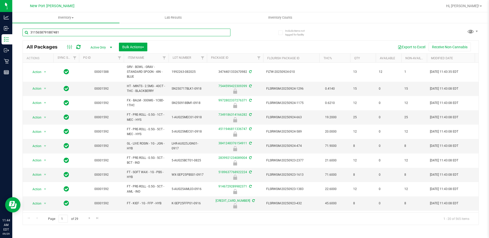
type input "3115658791887481"
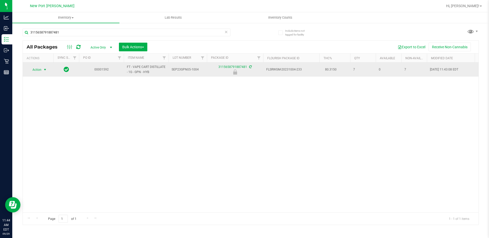
click at [44, 70] on span "select" at bounding box center [45, 70] width 4 height 4
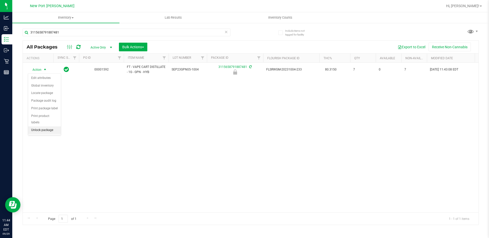
click at [37, 127] on li "Unlock package" at bounding box center [44, 131] width 33 height 8
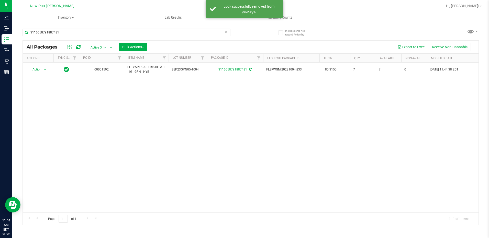
click at [44, 70] on span "select" at bounding box center [45, 70] width 4 height 4
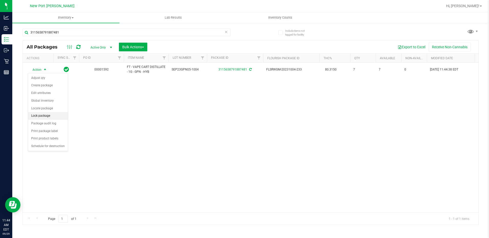
click at [40, 116] on li "Lock package" at bounding box center [48, 116] width 40 height 8
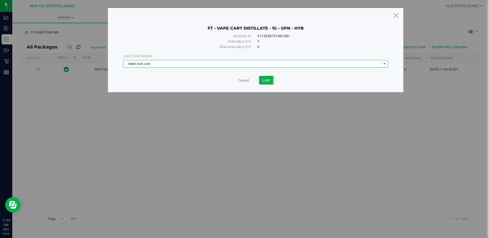
click at [382, 62] on span "select" at bounding box center [384, 63] width 6 height 7
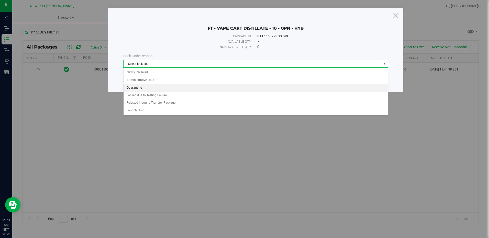
click at [140, 87] on li "Quarantine" at bounding box center [255, 88] width 264 height 8
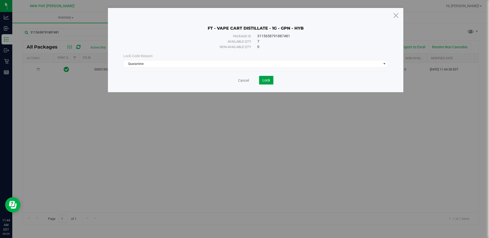
click at [266, 79] on span "Lock" at bounding box center [266, 80] width 8 height 4
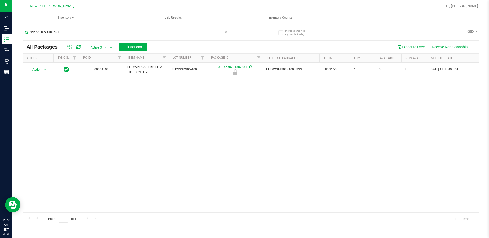
click at [78, 34] on input "3115658791887481" at bounding box center [127, 33] width 208 height 8
type input "3"
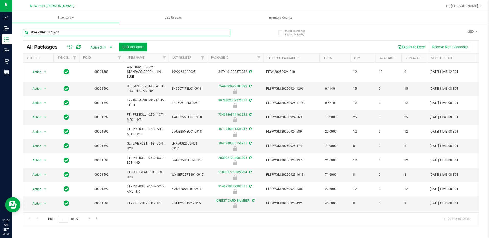
type input "8069730905173262"
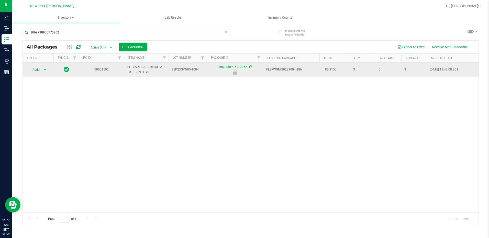
click at [45, 69] on span "select" at bounding box center [45, 70] width 4 height 4
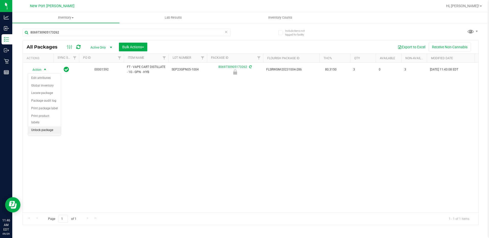
click at [40, 127] on li "Unlock package" at bounding box center [44, 131] width 33 height 8
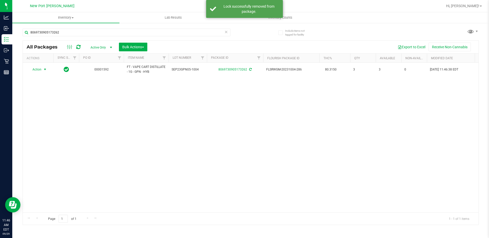
click at [44, 70] on span "select" at bounding box center [45, 70] width 4 height 4
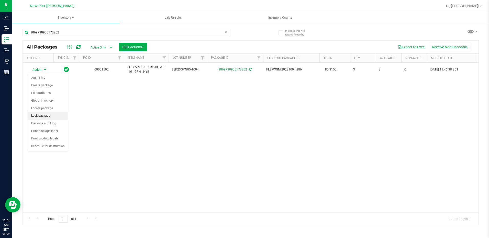
click at [39, 116] on li "Lock package" at bounding box center [48, 116] width 40 height 8
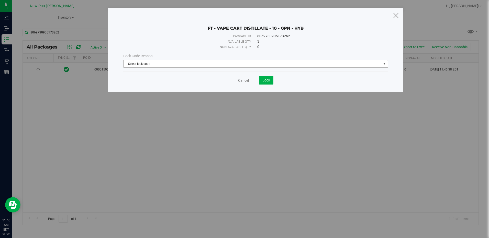
click at [377, 63] on span "Select lock code" at bounding box center [251, 63] width 257 height 7
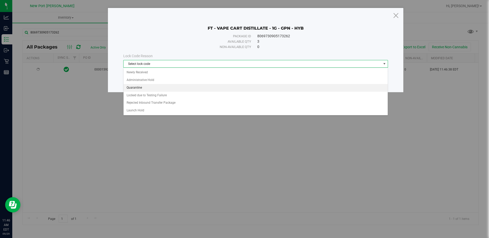
click at [141, 88] on li "Quarantine" at bounding box center [255, 88] width 264 height 8
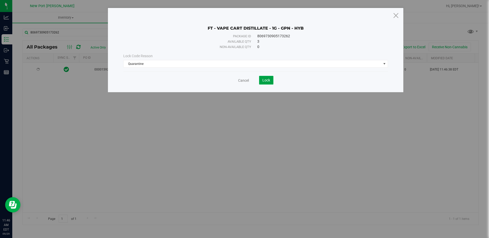
click at [265, 77] on button "Lock" at bounding box center [266, 80] width 14 height 9
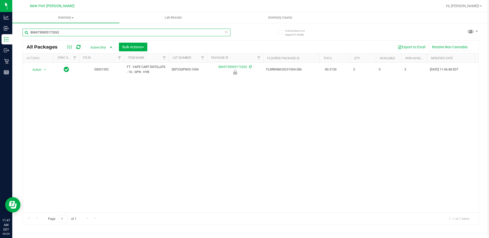
click at [83, 33] on input "8069730905173262" at bounding box center [127, 33] width 208 height 8
type input "8"
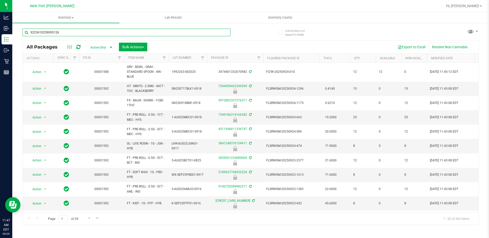
type input "9223610259095126"
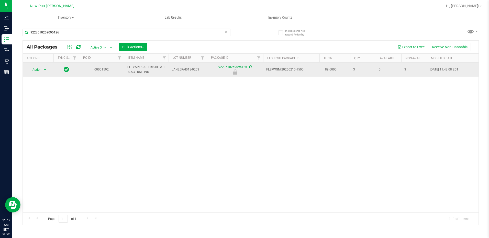
click at [45, 68] on span "select" at bounding box center [45, 70] width 4 height 4
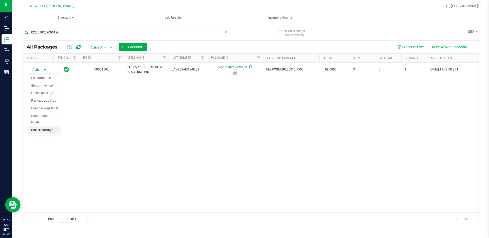
click at [42, 127] on li "Unlock package" at bounding box center [44, 131] width 33 height 8
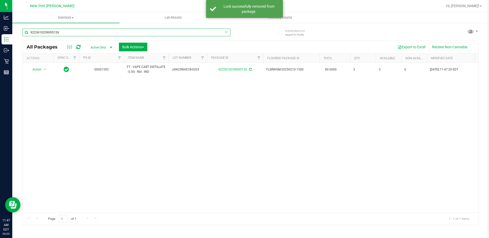
click at [72, 34] on input "9223610259095126" at bounding box center [127, 33] width 208 height 8
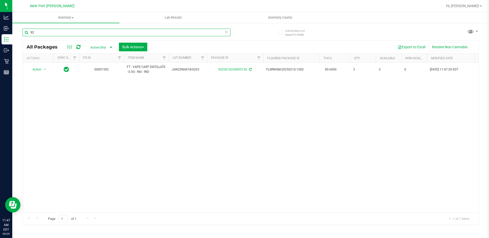
type input "9"
type input "7349186314166282"
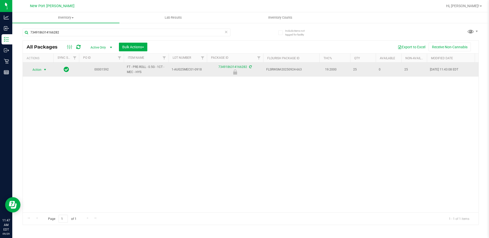
click at [44, 69] on span "select" at bounding box center [45, 70] width 4 height 4
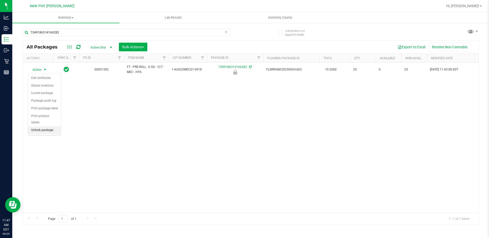
click at [36, 127] on li "Unlock package" at bounding box center [44, 131] width 33 height 8
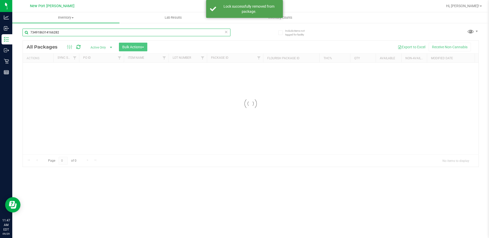
click at [76, 32] on input "7349186314166282" at bounding box center [127, 33] width 208 height 8
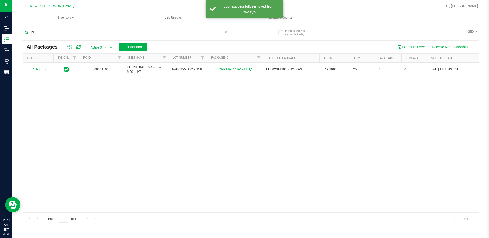
type input "7"
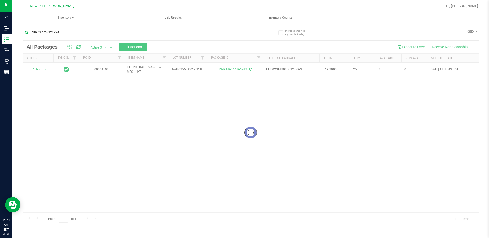
type input "5189637768922224"
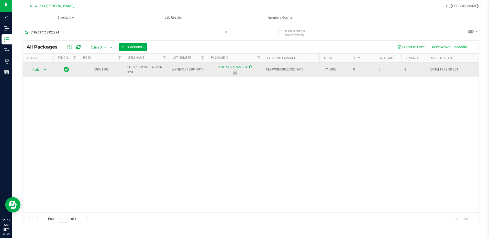
click at [44, 70] on span "select" at bounding box center [45, 70] width 4 height 4
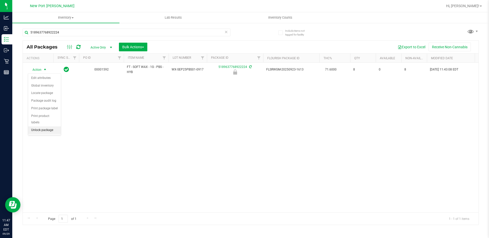
click at [41, 127] on li "Unlock package" at bounding box center [44, 131] width 33 height 8
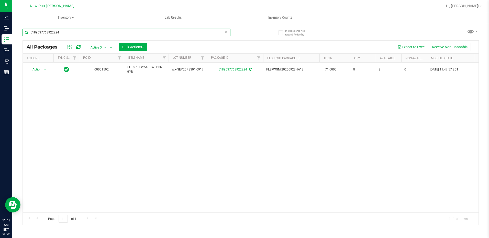
click at [85, 30] on input "5189637768922224" at bounding box center [127, 33] width 208 height 8
type input "5"
type input "3057469668010724"
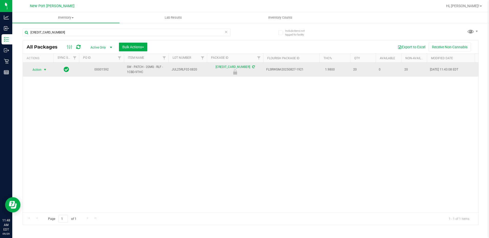
click at [46, 69] on span "select" at bounding box center [45, 70] width 4 height 4
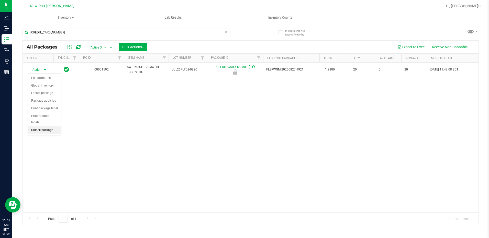
click at [40, 127] on li "Unlock package" at bounding box center [44, 131] width 33 height 8
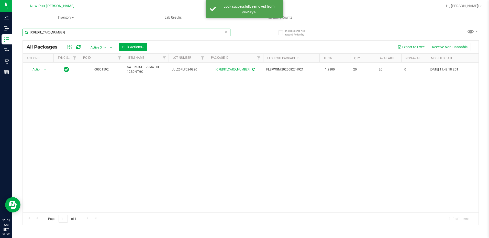
click at [72, 32] on input "3057469668010724" at bounding box center [127, 33] width 208 height 8
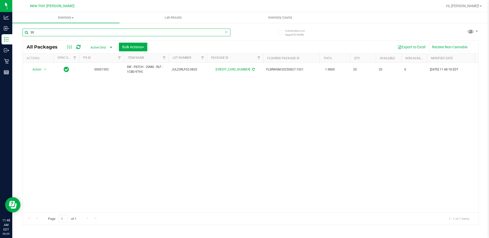
type input "3"
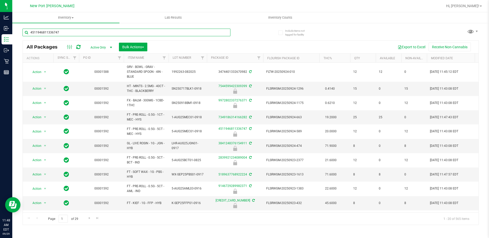
type input "4511946811336747"
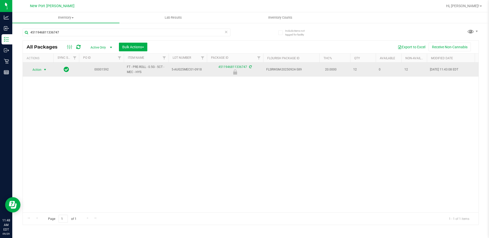
click at [45, 71] on span "select" at bounding box center [45, 70] width 4 height 4
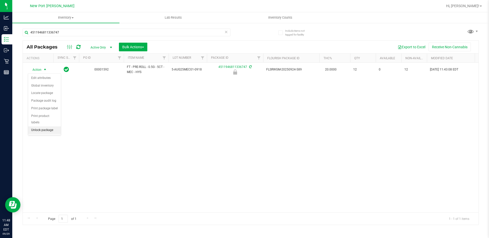
click at [43, 127] on li "Unlock package" at bounding box center [44, 131] width 33 height 8
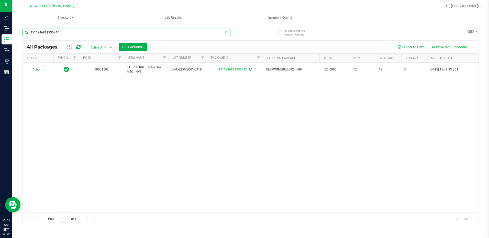
click at [70, 32] on input "4511946811336747" at bounding box center [127, 33] width 208 height 8
type input "4"
type input "[CREDIT_CARD_NUMBER]"
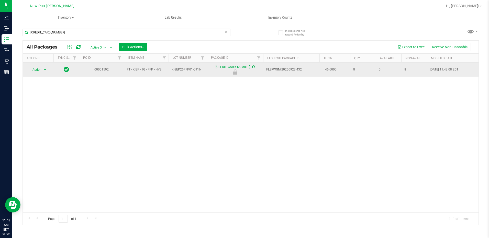
click at [45, 70] on span "select" at bounding box center [45, 70] width 4 height 4
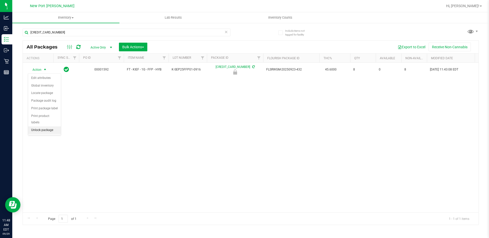
click at [39, 127] on li "Unlock package" at bounding box center [44, 131] width 33 height 8
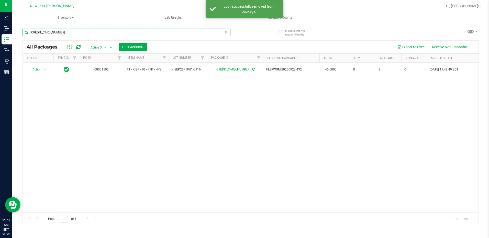
click at [69, 34] on input "[CREDIT_CARD_NUMBER]" at bounding box center [127, 33] width 208 height 8
type input "4"
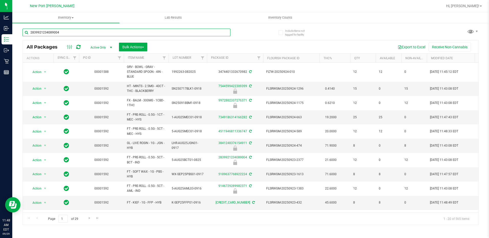
type input "2839921234089004"
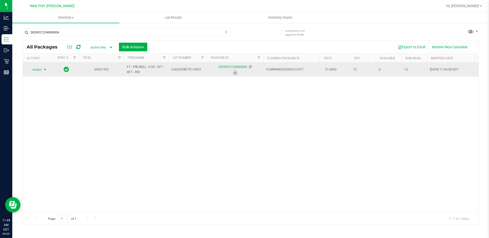
click at [45, 69] on span "select" at bounding box center [45, 70] width 4 height 4
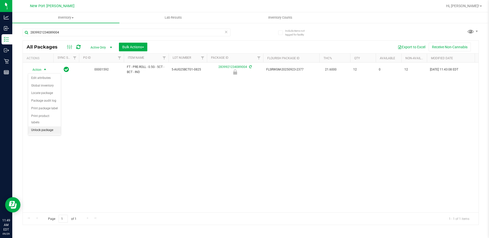
click at [33, 127] on li "Unlock package" at bounding box center [44, 131] width 33 height 8
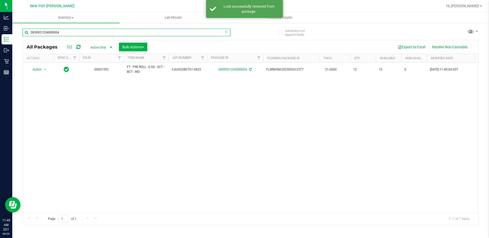
click at [70, 33] on input "2839921234089004" at bounding box center [127, 33] width 208 height 8
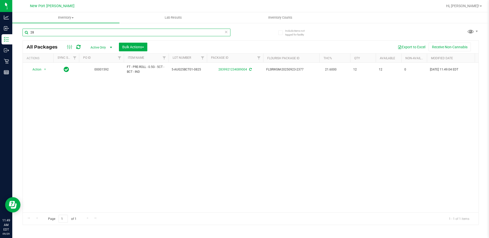
type input "2"
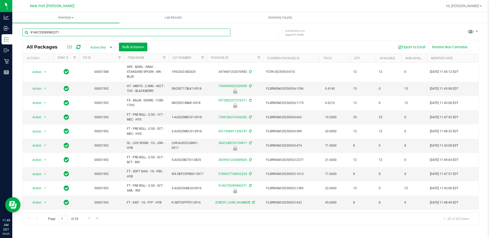
type input "9146729289982371"
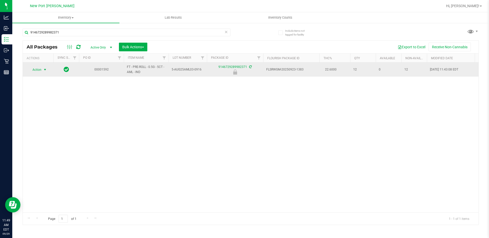
click at [45, 70] on span "select" at bounding box center [45, 70] width 4 height 4
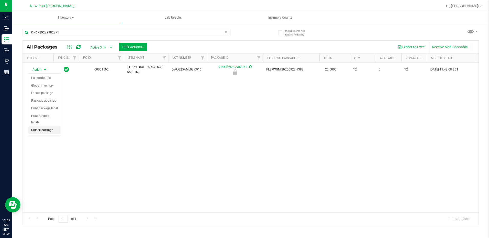
click at [43, 127] on li "Unlock package" at bounding box center [44, 131] width 33 height 8
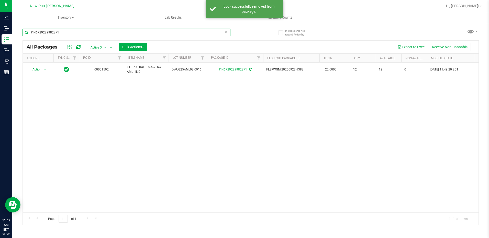
click at [69, 31] on input "9146729289982371" at bounding box center [127, 33] width 208 height 8
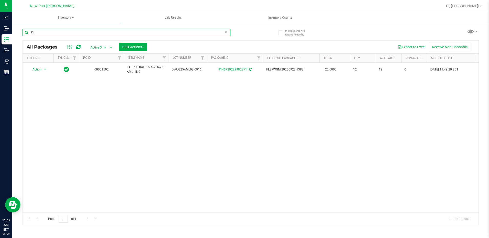
type input "9"
type input "8005508962313139"
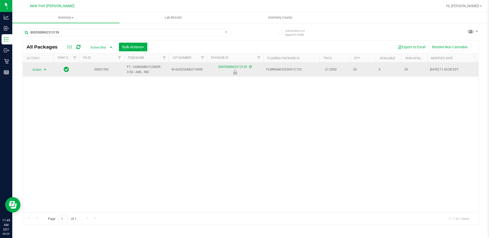
click at [44, 70] on span "select" at bounding box center [45, 70] width 4 height 4
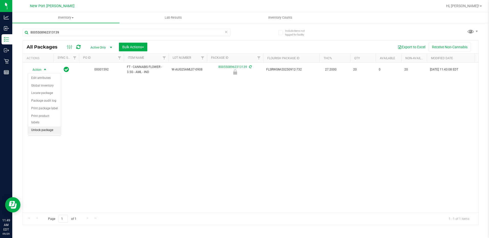
click at [40, 127] on li "Unlock package" at bounding box center [44, 131] width 33 height 8
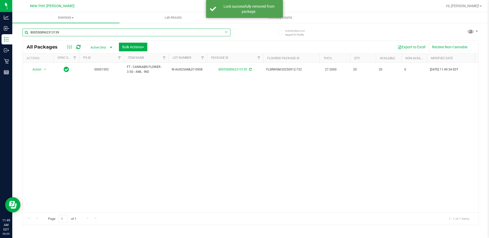
click at [65, 33] on input "8005508962313139" at bounding box center [127, 33] width 208 height 8
type input "8"
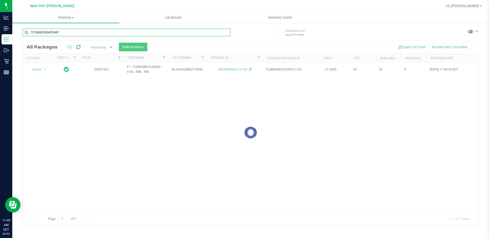
type input "7518683590455487"
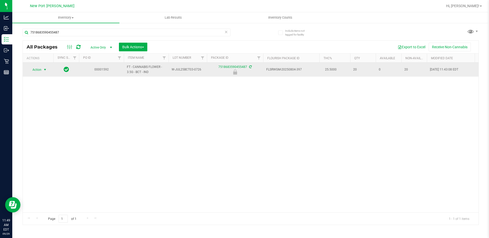
click at [46, 70] on span "select" at bounding box center [45, 70] width 4 height 4
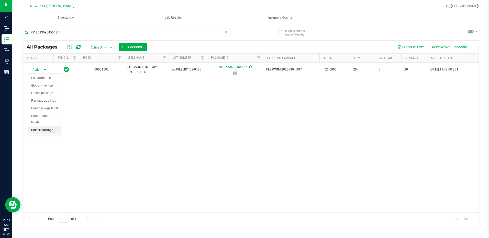
click at [43, 127] on li "Unlock package" at bounding box center [44, 131] width 33 height 8
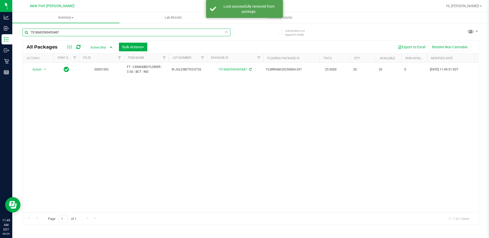
click at [70, 32] on input "7518683590455487" at bounding box center [127, 33] width 208 height 8
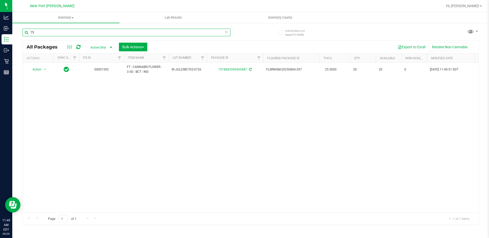
type input "7"
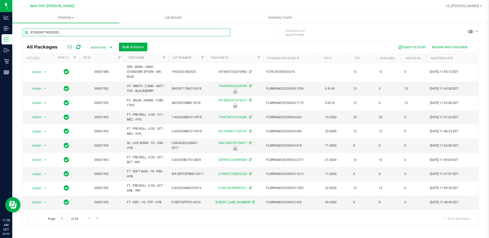
type input "9795265774035353"
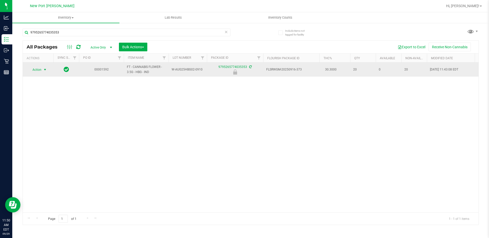
click at [45, 68] on span "select" at bounding box center [45, 70] width 4 height 4
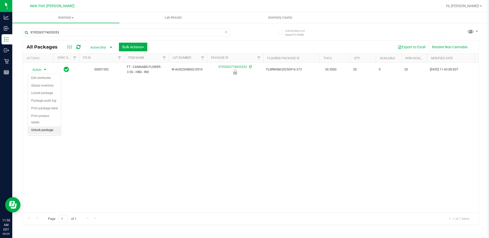
click at [41, 127] on li "Unlock package" at bounding box center [44, 131] width 33 height 8
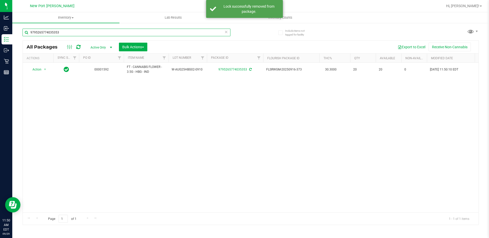
click at [68, 32] on input "9795265774035353" at bounding box center [127, 33] width 208 height 8
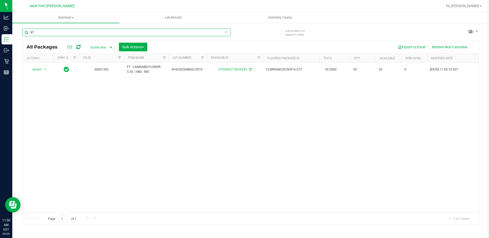
type input "9"
type input "6192832877424496"
click at [46, 69] on span "select" at bounding box center [45, 70] width 4 height 4
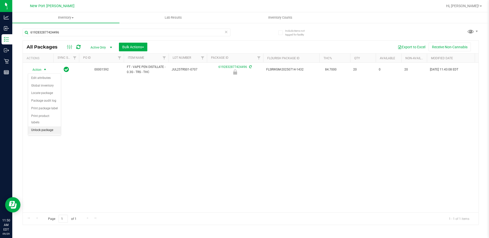
click at [42, 127] on li "Unlock package" at bounding box center [44, 131] width 33 height 8
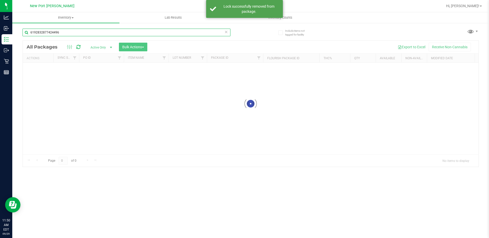
click at [67, 33] on input "6192832877424496" at bounding box center [127, 33] width 208 height 8
type input "6"
type input "3841248376154911"
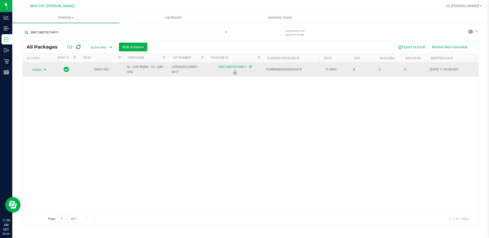
click at [44, 70] on span "select" at bounding box center [45, 70] width 4 height 4
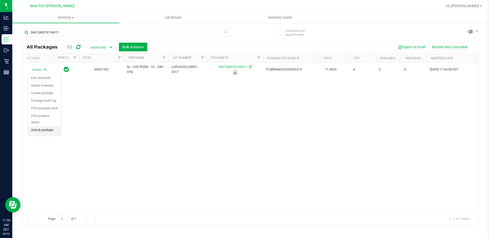
click at [43, 127] on li "Unlock package" at bounding box center [44, 131] width 33 height 8
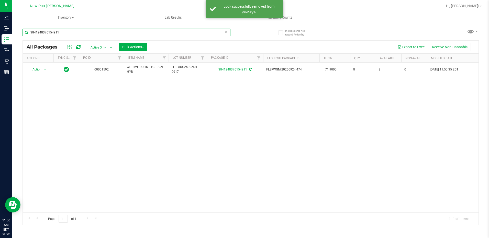
click at [79, 33] on input "3841248376154911" at bounding box center [127, 33] width 208 height 8
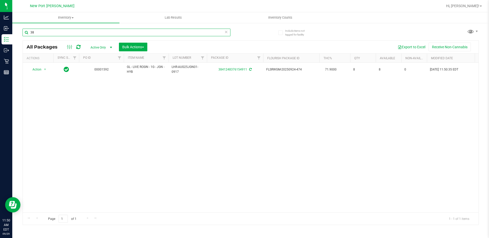
type input "3"
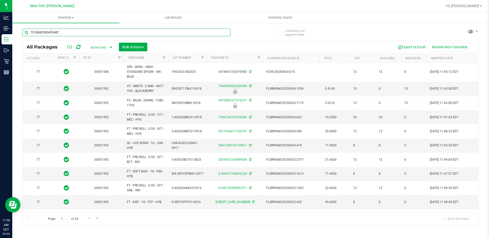
type input "7518683590455487"
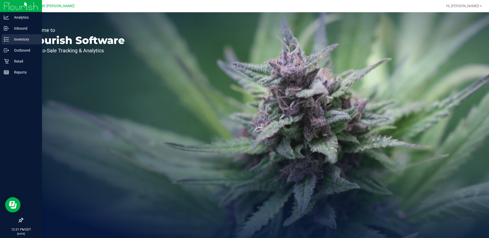
click at [8, 41] on line at bounding box center [7, 41] width 3 height 0
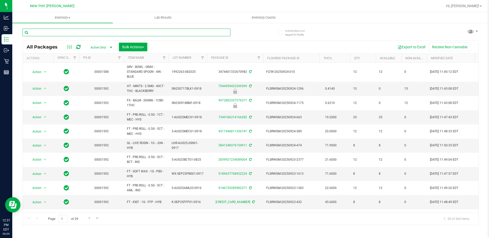
click at [60, 32] on input "text" at bounding box center [127, 33] width 208 height 8
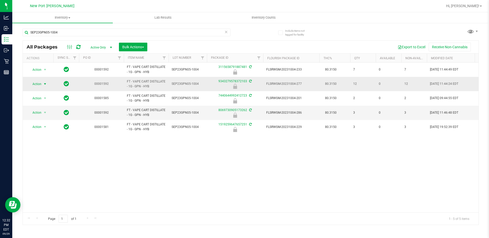
click at [45, 84] on span "select" at bounding box center [45, 84] width 4 height 4
click at [45, 123] on li "Print package label" at bounding box center [44, 123] width 33 height 8
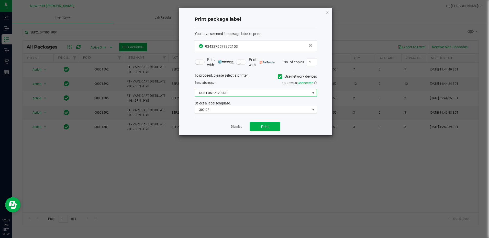
click at [310, 92] on span at bounding box center [313, 92] width 6 height 7
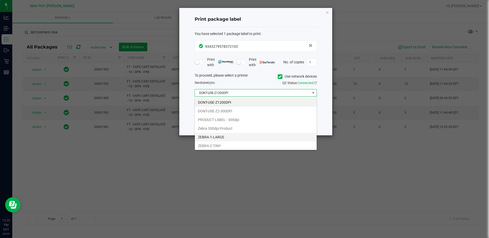
click at [213, 136] on li "ZEBRA-1-LARGE" at bounding box center [256, 137] width 122 height 9
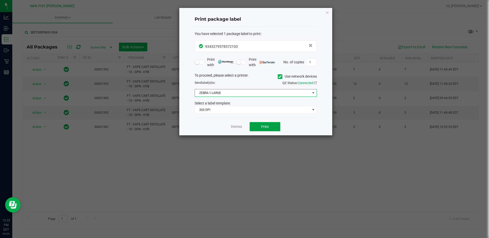
click at [268, 128] on span "Print" at bounding box center [265, 127] width 8 height 4
click at [235, 126] on link "Dismiss" at bounding box center [236, 127] width 11 height 4
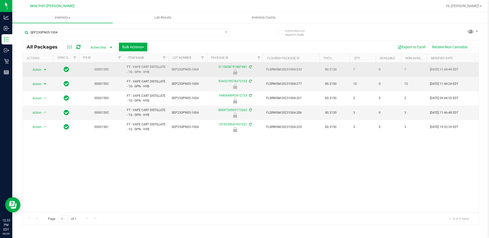
click at [44, 69] on span "select" at bounding box center [45, 70] width 4 height 4
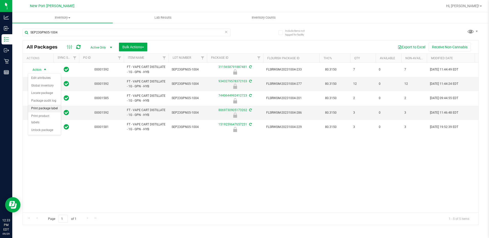
click at [39, 109] on li "Print package label" at bounding box center [44, 109] width 33 height 8
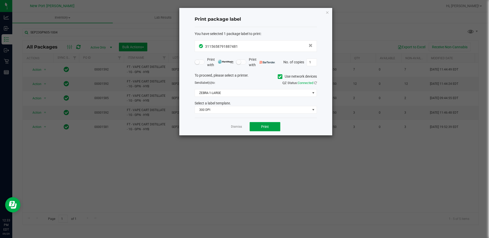
click at [273, 125] on button "Print" at bounding box center [265, 126] width 31 height 9
click at [237, 127] on link "Dismiss" at bounding box center [236, 127] width 11 height 4
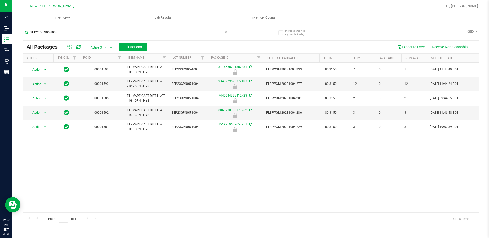
click at [63, 33] on input "SEP23GPN05-1004" at bounding box center [127, 33] width 208 height 8
type input "S"
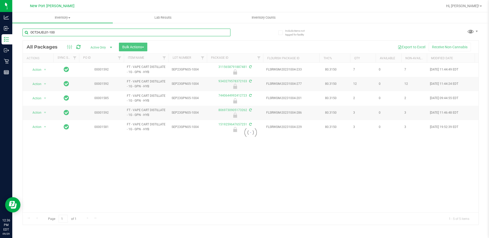
type input "OCT24JEL01-1001"
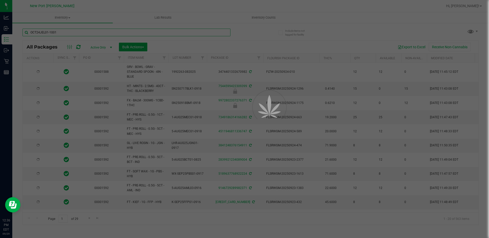
type input "2026-01-26"
type input "2025-07-17"
type input "2025-09-18"
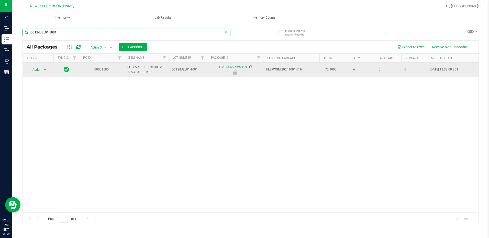
type input "OCT24JEL01-1001"
click at [46, 69] on span "select" at bounding box center [45, 70] width 4 height 4
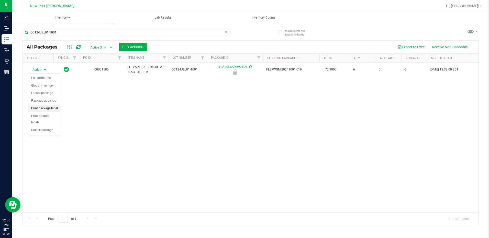
click at [41, 108] on li "Print package label" at bounding box center [44, 109] width 33 height 8
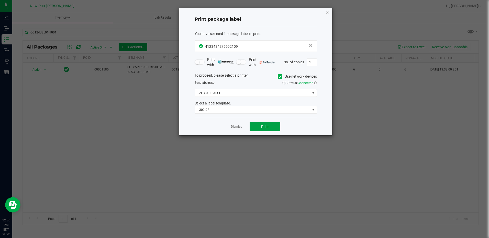
click at [266, 126] on span "Print" at bounding box center [265, 127] width 8 height 4
click at [239, 124] on app-cancel-button "Dismiss" at bounding box center [236, 126] width 11 height 5
click at [238, 127] on link "Dismiss" at bounding box center [236, 127] width 11 height 4
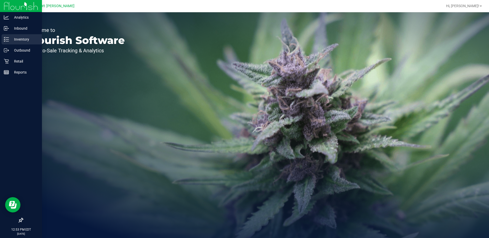
click at [19, 37] on p "Inventory" at bounding box center [24, 39] width 31 height 6
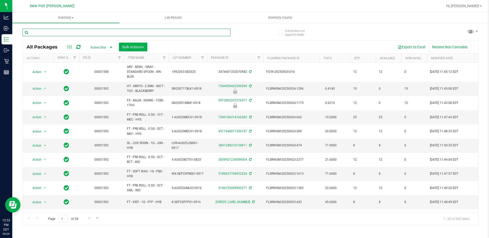
click at [43, 32] on input "text" at bounding box center [127, 33] width 208 height 8
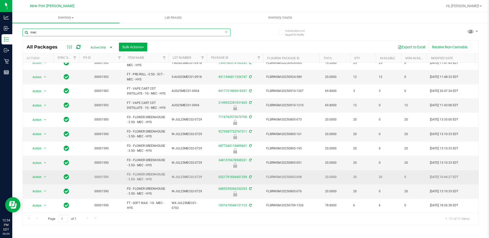
scroll to position [20, 0]
type input "mec"
click at [45, 175] on span "select" at bounding box center [45, 177] width 4 height 4
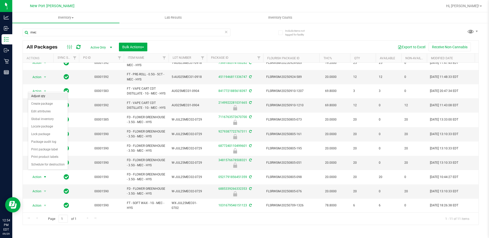
click at [51, 95] on li "Adjust qty" at bounding box center [48, 97] width 40 height 8
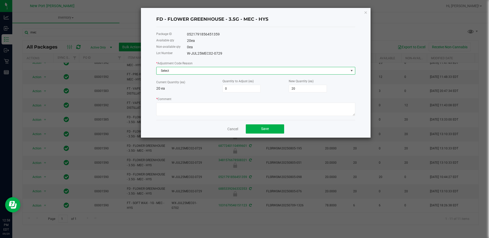
click at [352, 71] on span at bounding box center [352, 71] width 4 height 4
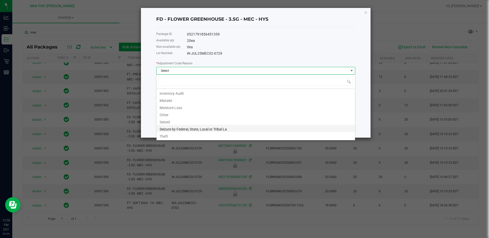
scroll to position [0, 0]
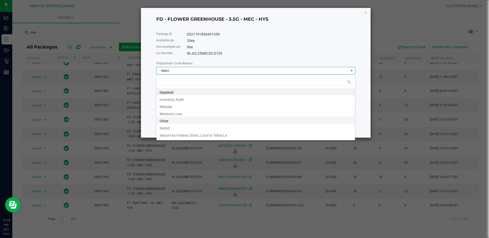
click at [173, 120] on li "Other" at bounding box center [255, 120] width 198 height 7
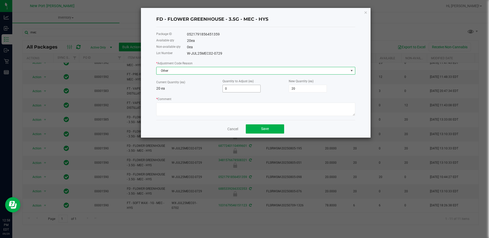
click at [237, 88] on input "0" at bounding box center [242, 88] width 38 height 7
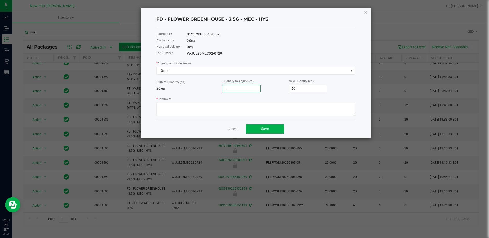
type input "-1"
type input "19"
type input "-1"
click at [224, 110] on textarea "* Comment" at bounding box center [255, 109] width 199 height 13
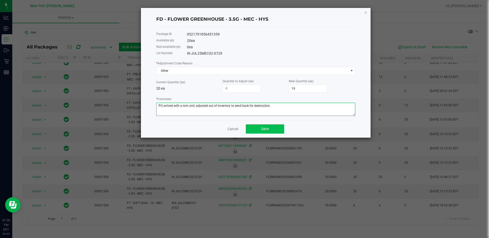
type textarea "PO arrived with a torn unit, adjusted out of inventory to send back for destruc…"
click at [262, 127] on button "Save" at bounding box center [265, 129] width 38 height 9
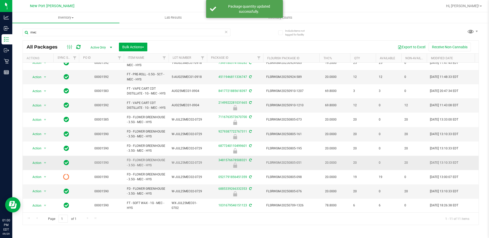
scroll to position [20, 0]
click at [80, 47] on icon at bounding box center [78, 46] width 4 height 5
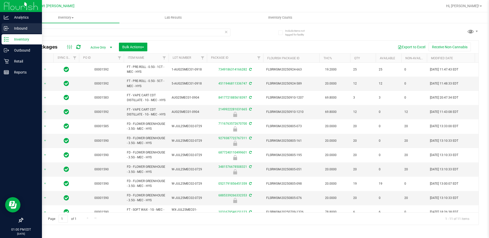
click at [24, 26] on p "Inbound" at bounding box center [24, 28] width 31 height 6
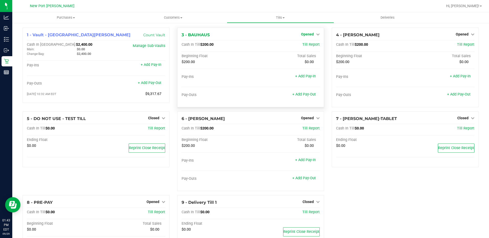
click at [316, 36] on icon at bounding box center [318, 34] width 4 height 4
click at [302, 45] on link "Close Till" at bounding box center [308, 45] width 14 height 4
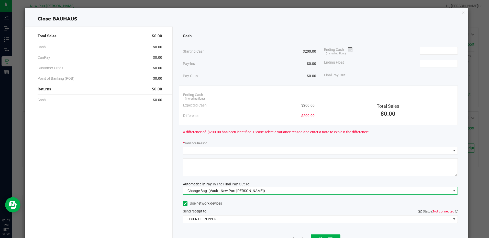
click at [452, 191] on span at bounding box center [454, 191] width 4 height 4
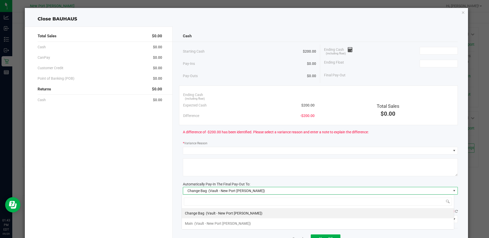
scroll to position [8, 273]
click at [207, 225] on span "(Vault - New Port [PERSON_NAME])" at bounding box center [222, 224] width 57 height 4
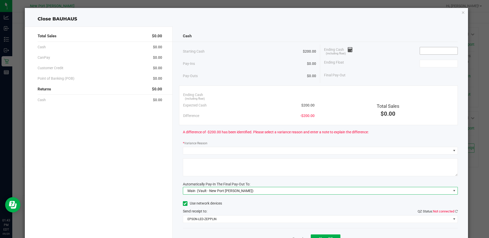
click at [432, 51] on input at bounding box center [439, 50] width 38 height 7
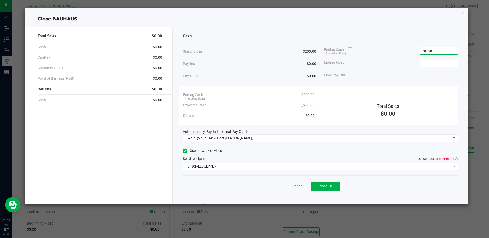
type input "$200.00"
click at [429, 65] on input at bounding box center [439, 63] width 38 height 7
type input "$200.00"
click at [455, 158] on icon at bounding box center [456, 158] width 3 height 3
click at [325, 186] on span "Close Till" at bounding box center [326, 186] width 14 height 4
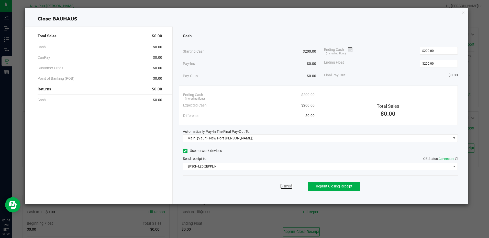
drag, startPoint x: 285, startPoint y: 188, endPoint x: 310, endPoint y: 177, distance: 27.4
click at [285, 188] on link "Dismiss" at bounding box center [286, 186] width 12 height 5
